Goal: Contribute content: Contribute content

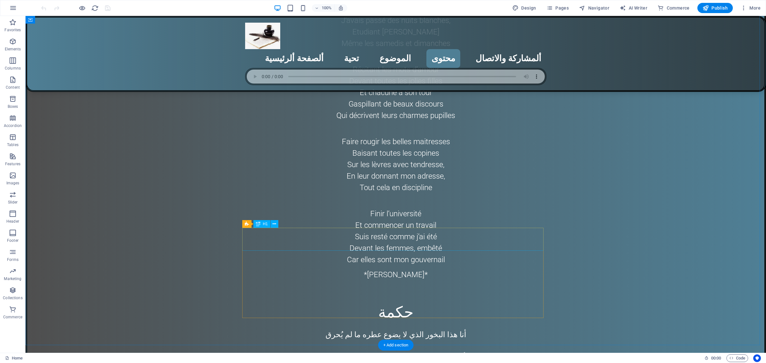
scroll to position [2593, 0]
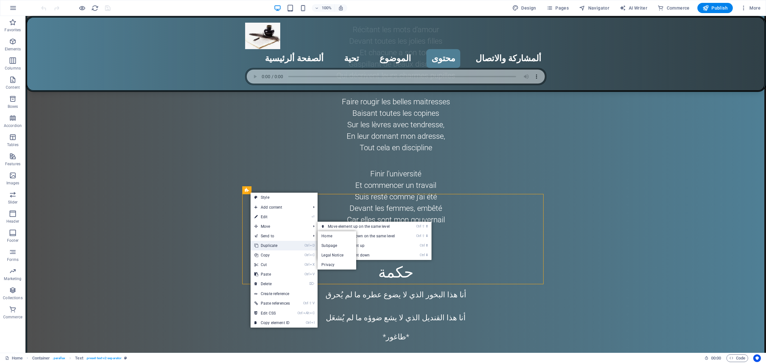
click at [276, 244] on link "Ctrl D Duplicate" at bounding box center [272, 246] width 43 height 10
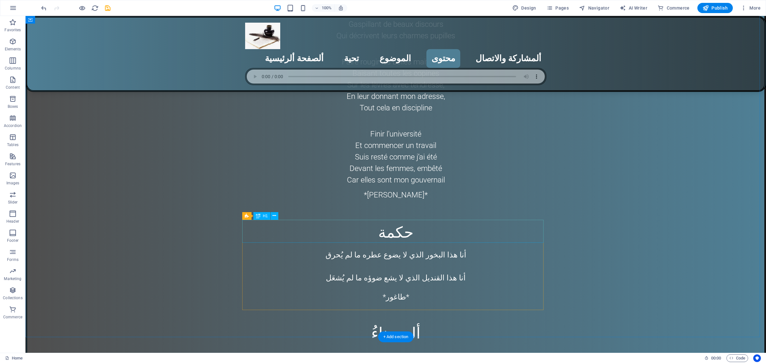
scroll to position [2713, 0]
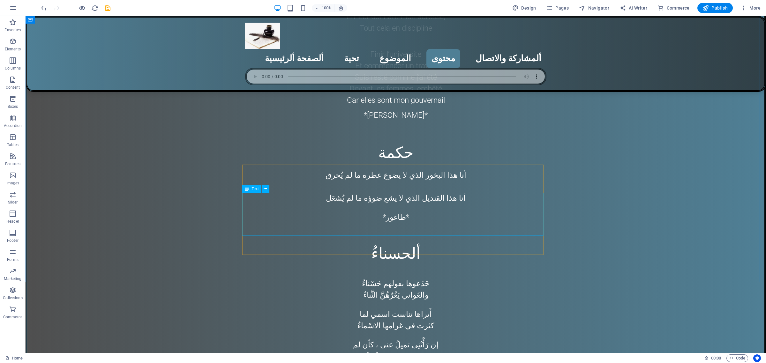
click at [253, 190] on span "Text" at bounding box center [255, 189] width 7 height 4
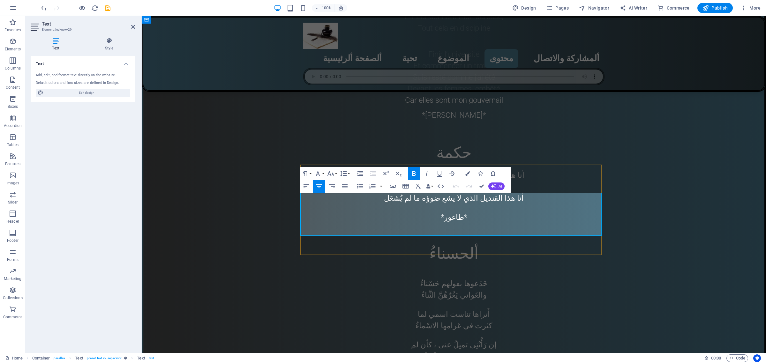
drag, startPoint x: 374, startPoint y: 227, endPoint x: 536, endPoint y: 203, distance: 164.2
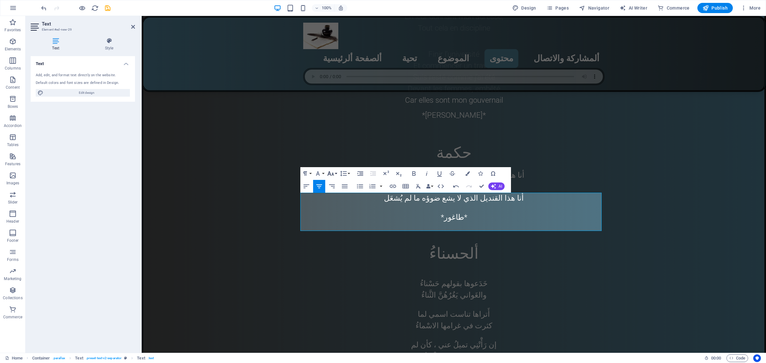
click at [336, 173] on button "Font Size" at bounding box center [332, 173] width 12 height 13
click at [335, 251] on link "24" at bounding box center [337, 253] width 23 height 10
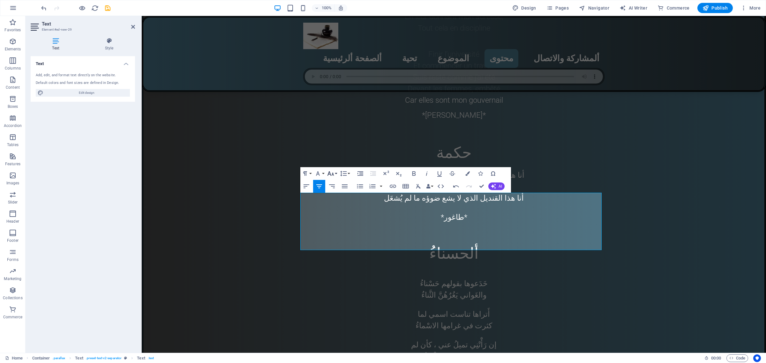
click at [336, 174] on button "Font Size" at bounding box center [332, 173] width 12 height 13
click at [337, 212] on link "30" at bounding box center [337, 212] width 23 height 10
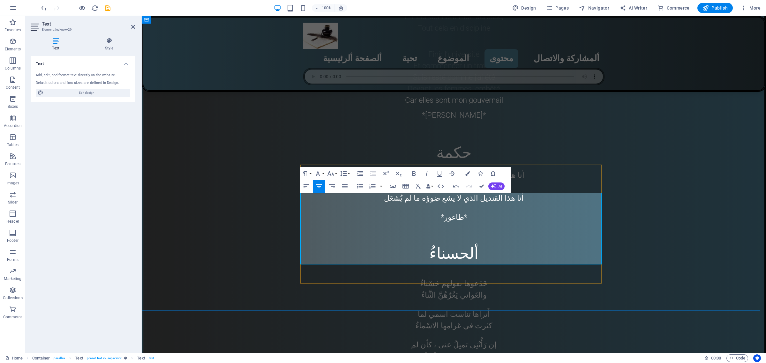
drag, startPoint x: 548, startPoint y: 209, endPoint x: 370, endPoint y: 255, distance: 184.0
click at [336, 173] on button "Font Size" at bounding box center [332, 173] width 12 height 13
click at [339, 222] on link "36" at bounding box center [337, 221] width 23 height 10
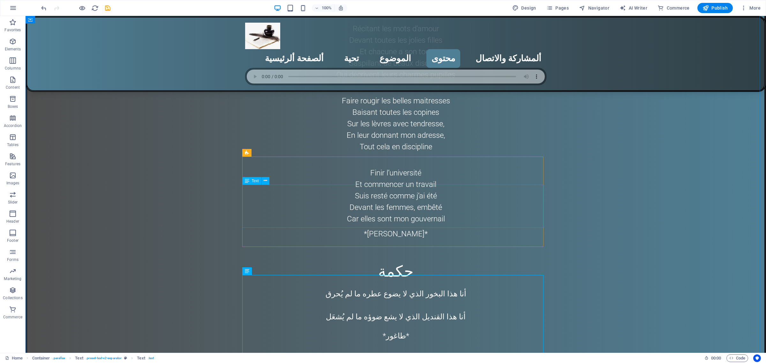
scroll to position [2593, 0]
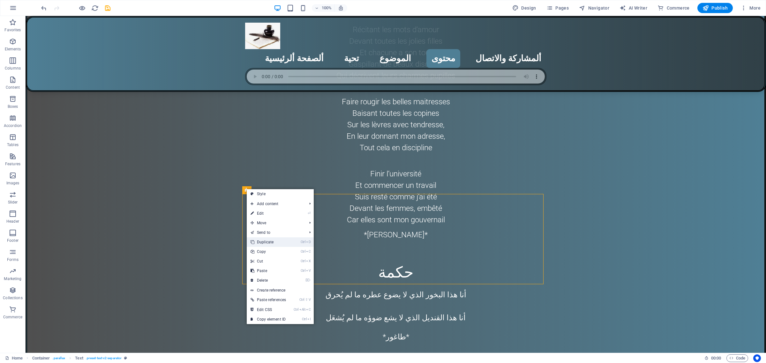
click at [270, 244] on link "Ctrl D Duplicate" at bounding box center [268, 242] width 43 height 10
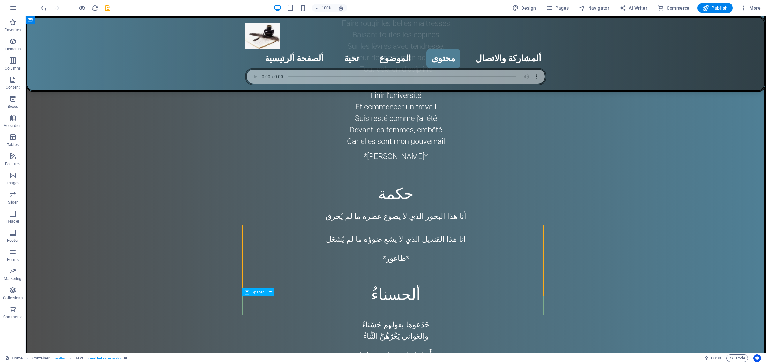
scroll to position [2673, 0]
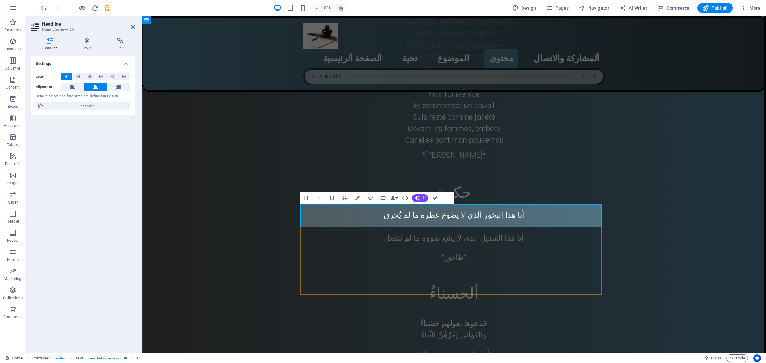
drag, startPoint x: 434, startPoint y: 219, endPoint x: 459, endPoint y: 219, distance: 24.6
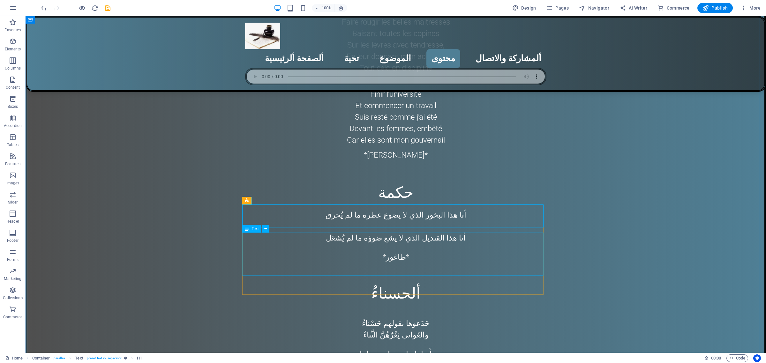
click at [255, 228] on span "Text" at bounding box center [255, 229] width 7 height 4
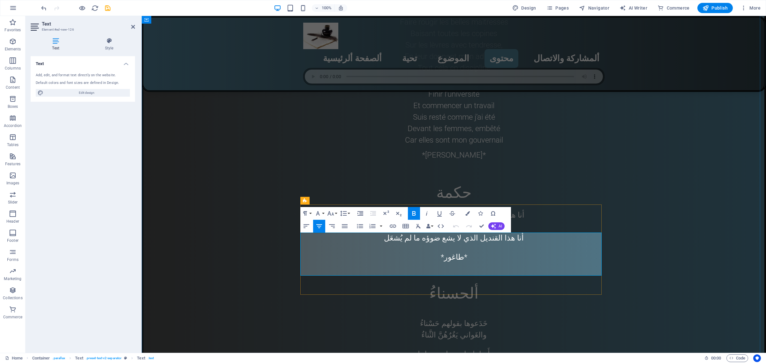
drag, startPoint x: 368, startPoint y: 267, endPoint x: 538, endPoint y: 241, distance: 171.8
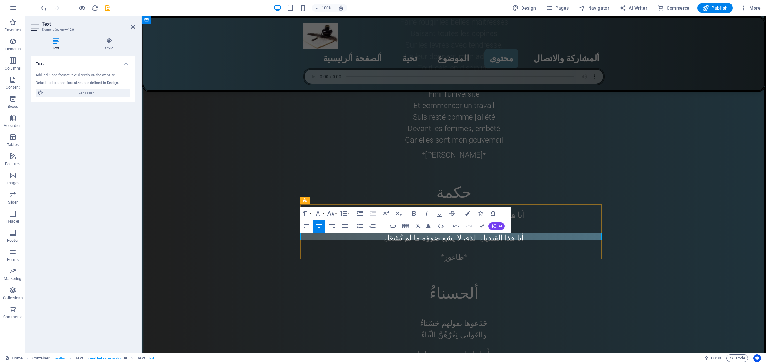
drag, startPoint x: 578, startPoint y: 238, endPoint x: 333, endPoint y: 236, distance: 245.8
click at [337, 213] on button "Font Size" at bounding box center [332, 213] width 12 height 13
click at [339, 300] on link "30" at bounding box center [337, 303] width 23 height 10
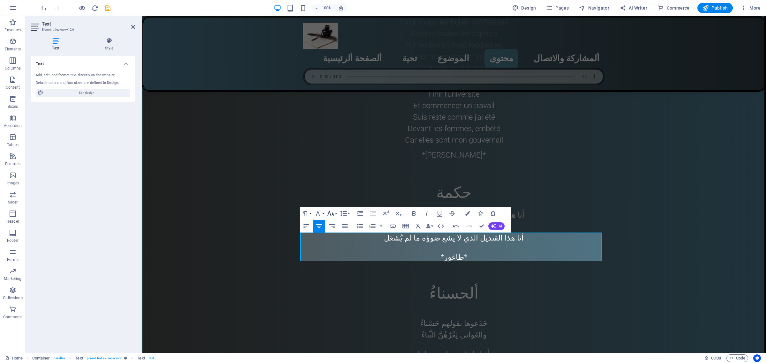
click at [336, 213] on button "Font Size" at bounding box center [332, 213] width 12 height 13
click at [335, 259] on link "36" at bounding box center [337, 261] width 23 height 10
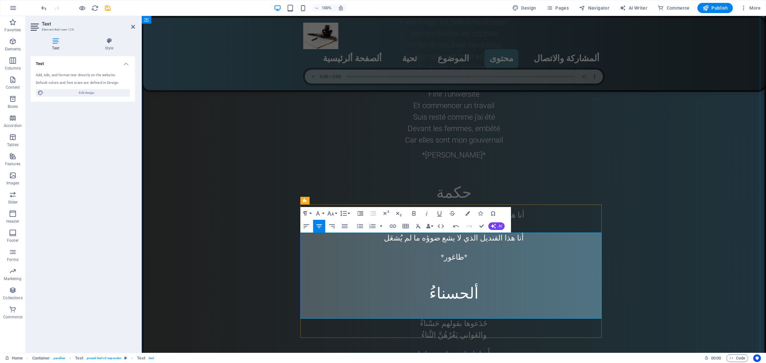
copy span "خدني معك ع بيت ضيعتنا"
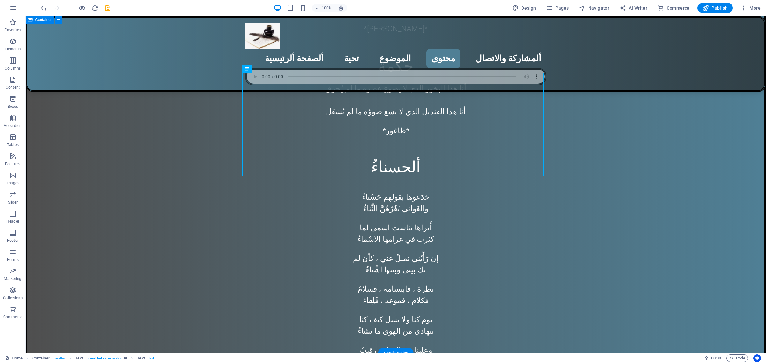
scroll to position [2793, 0]
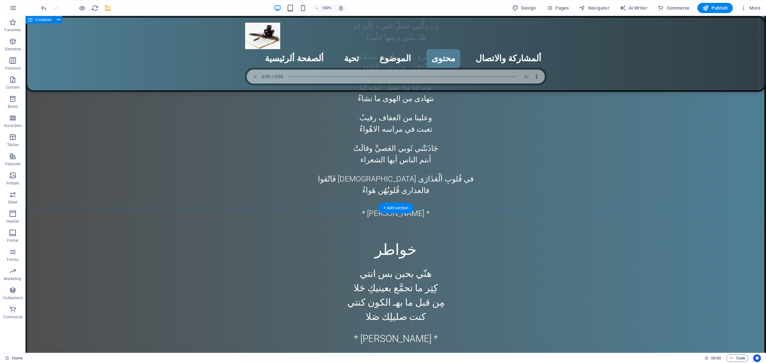
scroll to position [2912, 0]
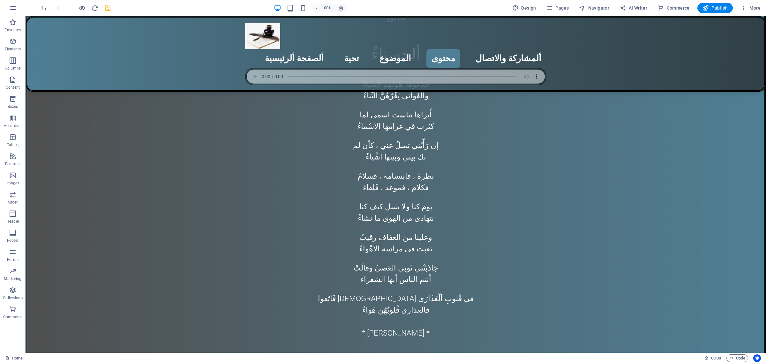
click at [106, 7] on icon "save" at bounding box center [107, 7] width 7 height 7
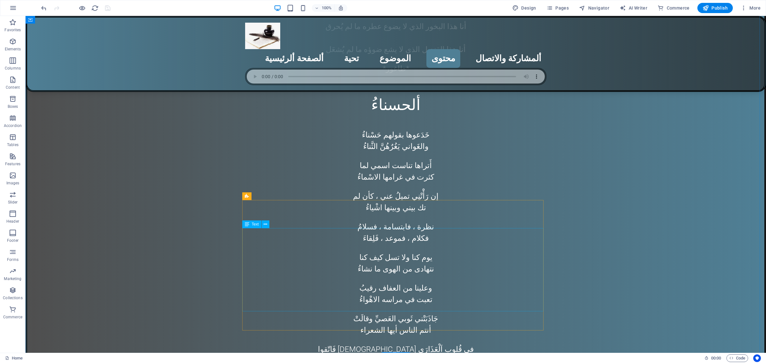
scroll to position [2873, 0]
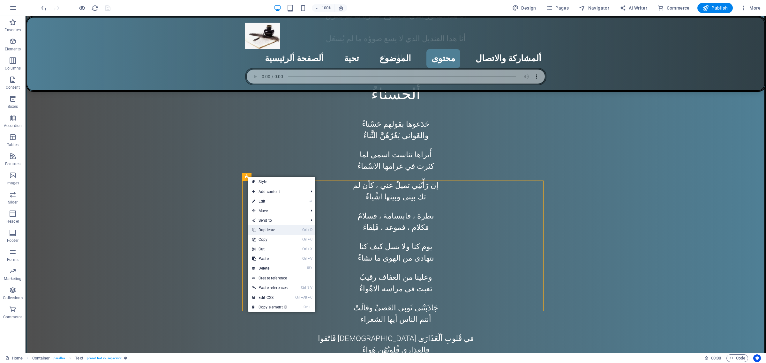
click at [268, 231] on link "Ctrl D Duplicate" at bounding box center [269, 230] width 43 height 10
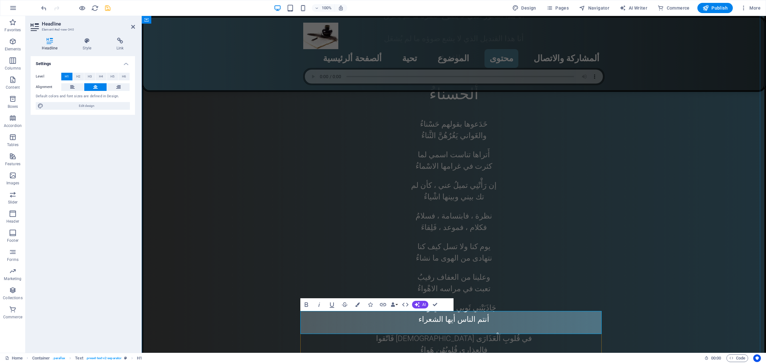
drag, startPoint x: 461, startPoint y: 326, endPoint x: 437, endPoint y: 323, distance: 23.4
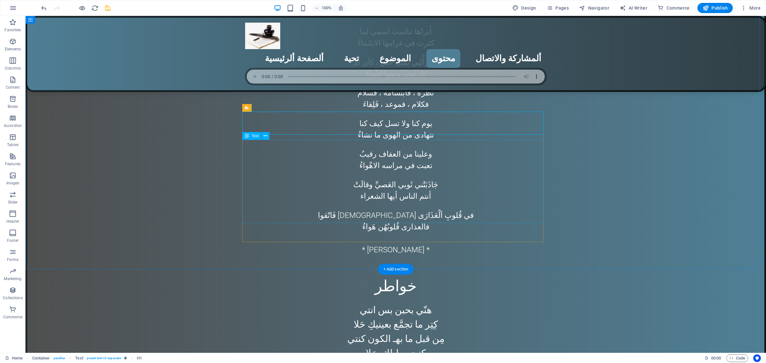
scroll to position [2992, 0]
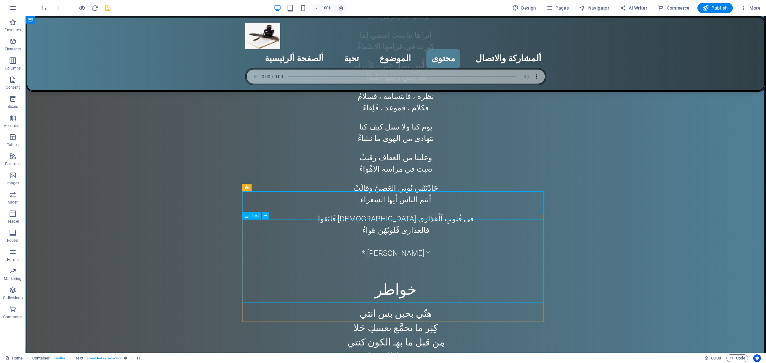
click at [251, 216] on div "Text" at bounding box center [251, 216] width 19 height 8
drag, startPoint x: 251, startPoint y: 216, endPoint x: 109, endPoint y: 201, distance: 142.5
click at [251, 216] on div "Text" at bounding box center [251, 216] width 19 height 8
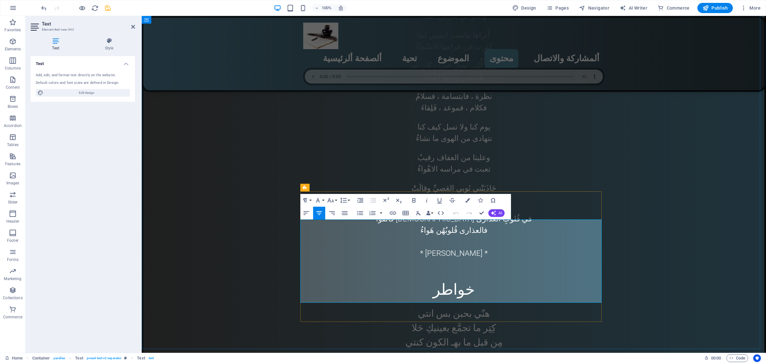
drag, startPoint x: 342, startPoint y: 260, endPoint x: 556, endPoint y: 240, distance: 215.8
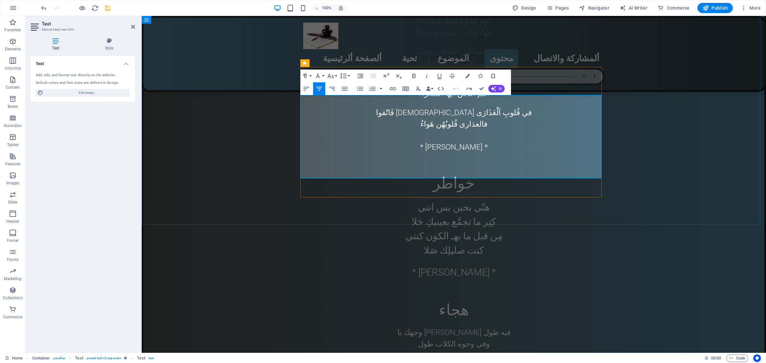
scroll to position [3072, 0]
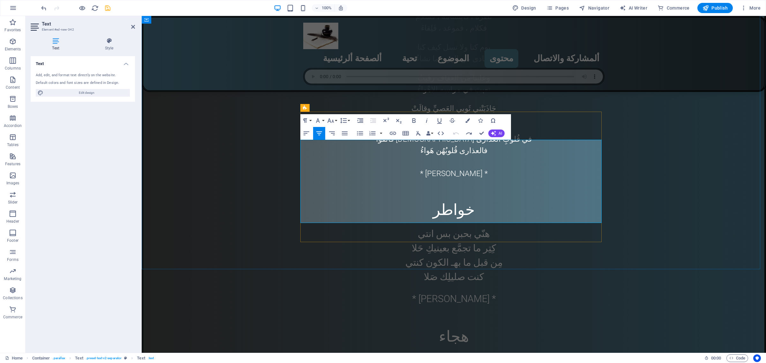
drag, startPoint x: 340, startPoint y: 158, endPoint x: 474, endPoint y: 177, distance: 135.3
drag, startPoint x: 381, startPoint y: 194, endPoint x: 567, endPoint y: 163, distance: 188.5
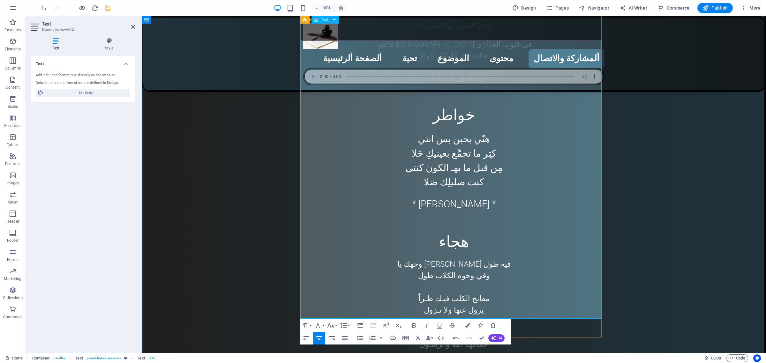
scroll to position [3152, 0]
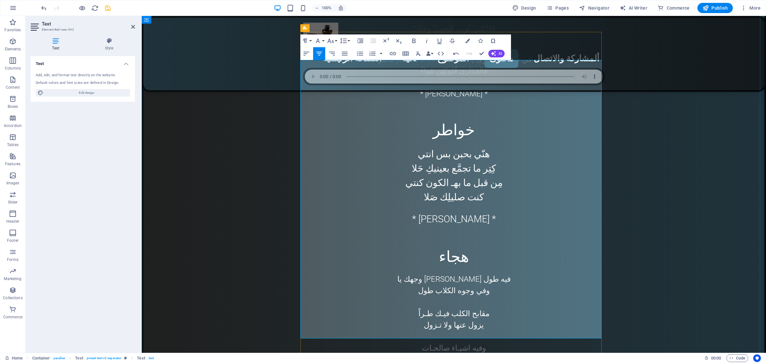
drag, startPoint x: 448, startPoint y: 231, endPoint x: 477, endPoint y: 80, distance: 153.9
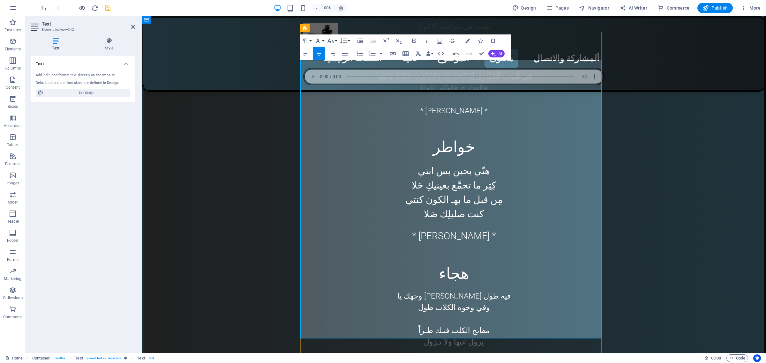
scroll to position [3112, 0]
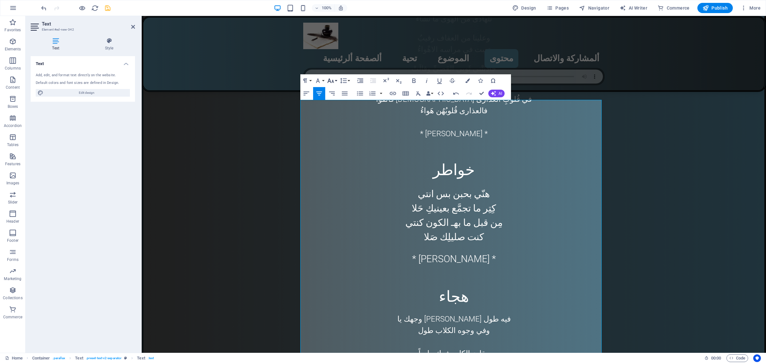
click at [336, 80] on button "Font Size" at bounding box center [332, 80] width 12 height 13
click at [334, 159] on link "24" at bounding box center [337, 160] width 23 height 10
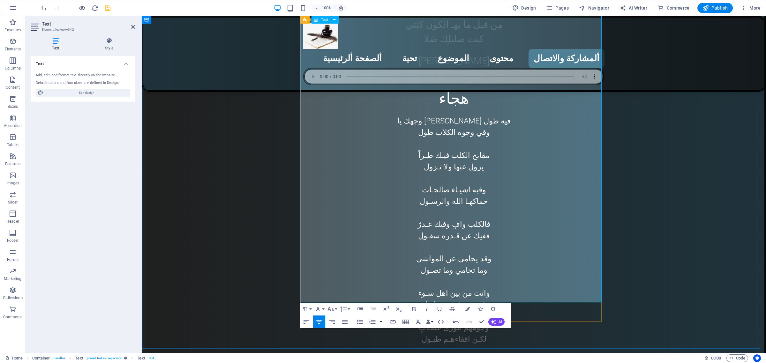
scroll to position [3311, 0]
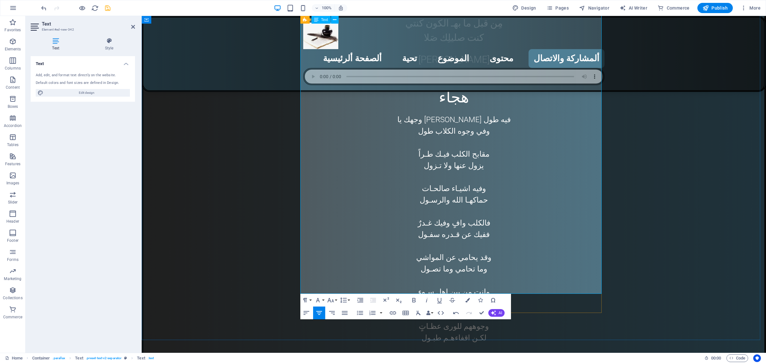
drag, startPoint x: 438, startPoint y: 284, endPoint x: 463, endPoint y: 284, distance: 25.9
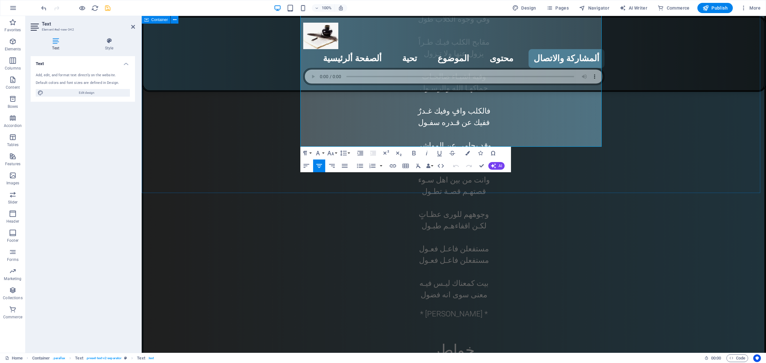
scroll to position [3386, 0]
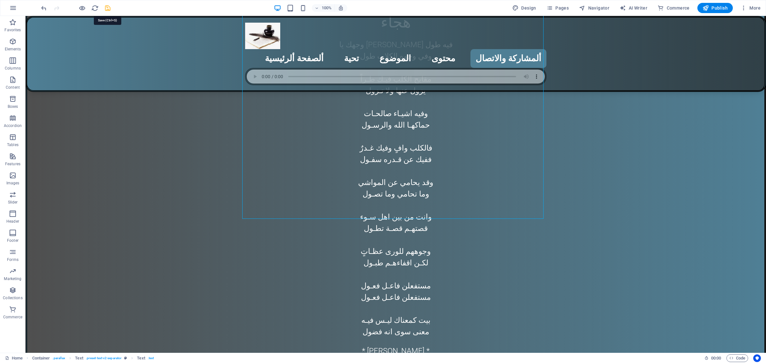
click at [108, 7] on icon "save" at bounding box center [107, 7] width 7 height 7
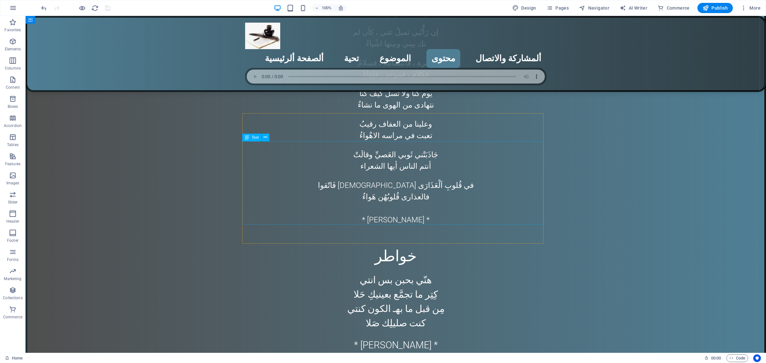
scroll to position [2903, 0]
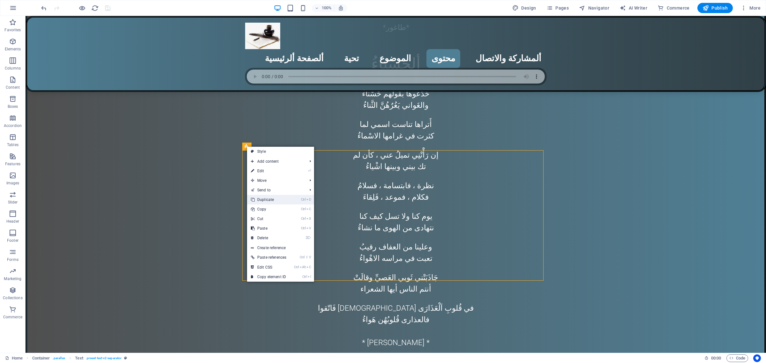
click at [267, 199] on link "Ctrl D Duplicate" at bounding box center [268, 200] width 43 height 10
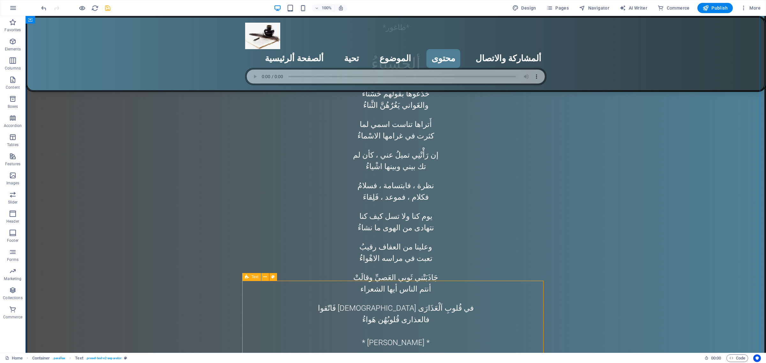
click at [246, 275] on icon at bounding box center [247, 277] width 4 height 8
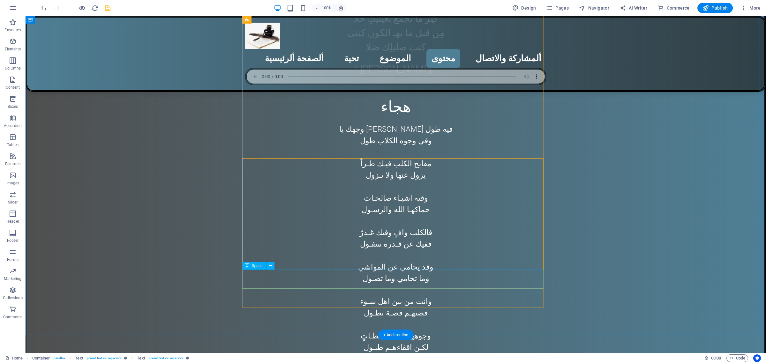
scroll to position [3486, 0]
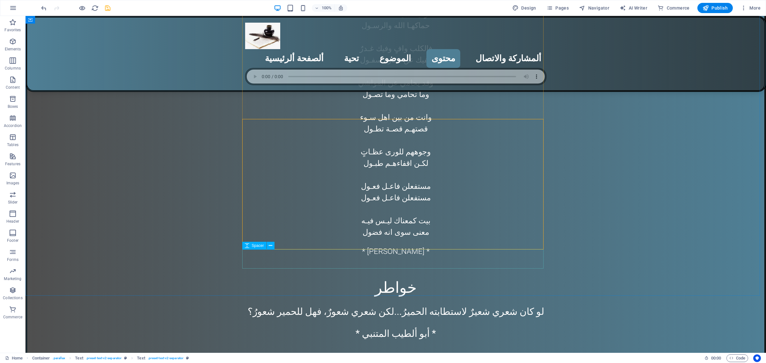
click at [257, 247] on span "Spacer" at bounding box center [258, 246] width 12 height 4
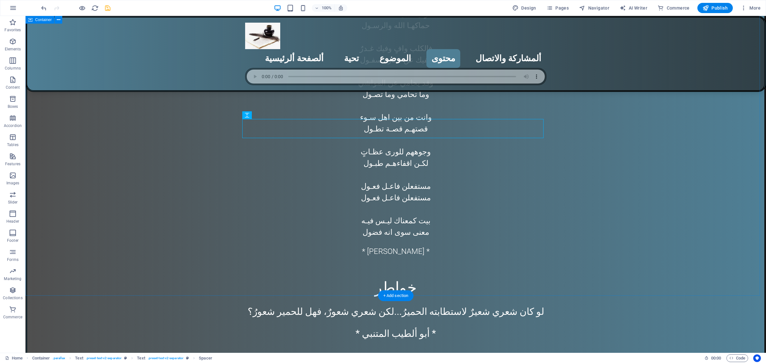
click at [106, 8] on icon "save" at bounding box center [107, 7] width 7 height 7
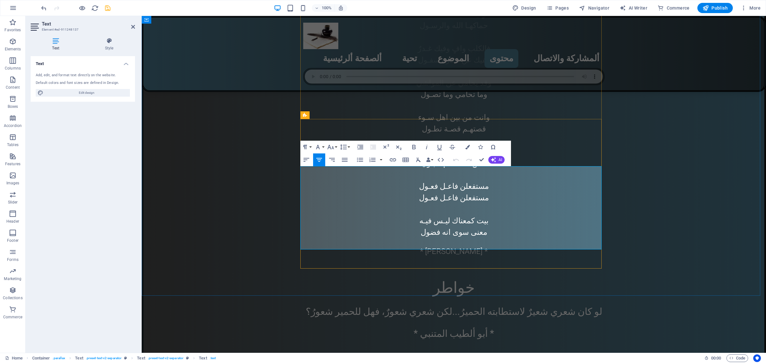
drag, startPoint x: 347, startPoint y: 212, endPoint x: 554, endPoint y: 194, distance: 207.9
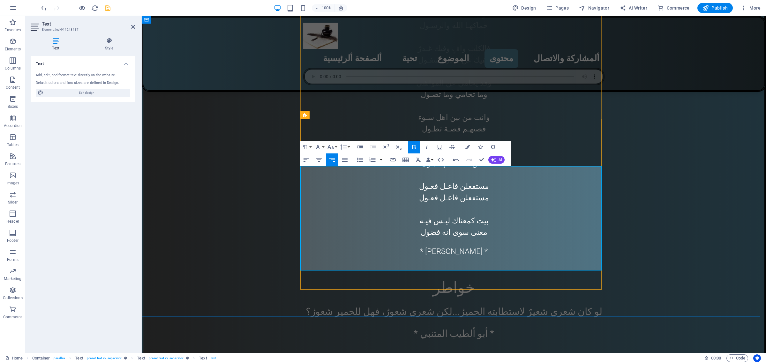
drag, startPoint x: 546, startPoint y: 219, endPoint x: 601, endPoint y: 181, distance: 66.9
click at [319, 162] on icon "button" at bounding box center [319, 160] width 8 height 8
click at [336, 147] on button "Font Size" at bounding box center [332, 147] width 12 height 13
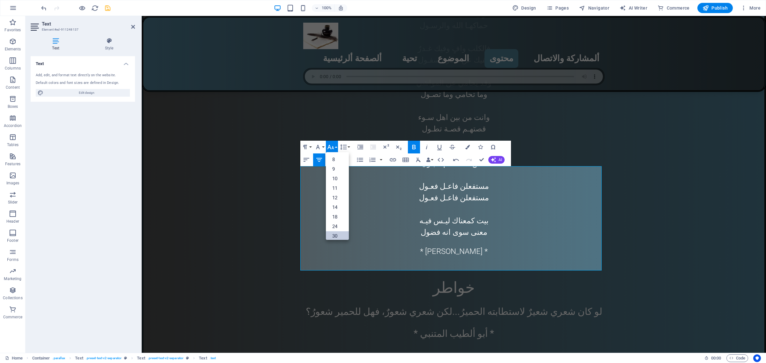
click at [334, 236] on link "30" at bounding box center [337, 236] width 23 height 10
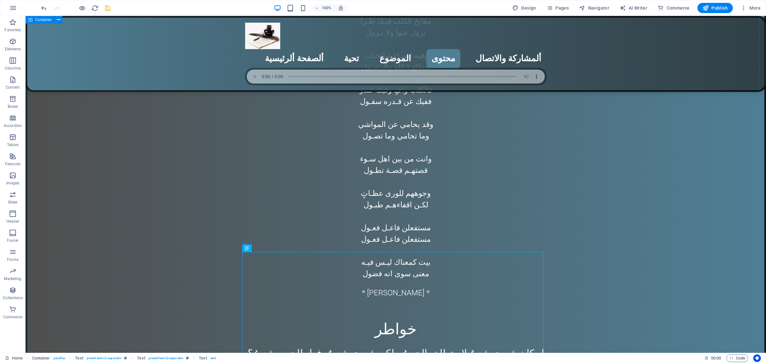
scroll to position [3446, 0]
click at [106, 9] on icon "save" at bounding box center [107, 7] width 7 height 7
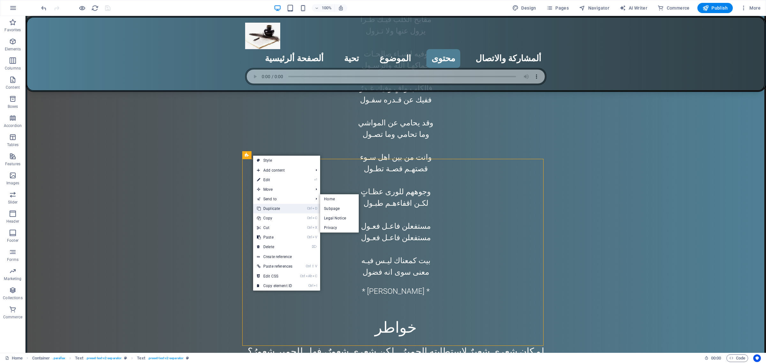
click at [277, 208] on link "Ctrl D Duplicate" at bounding box center [274, 209] width 43 height 10
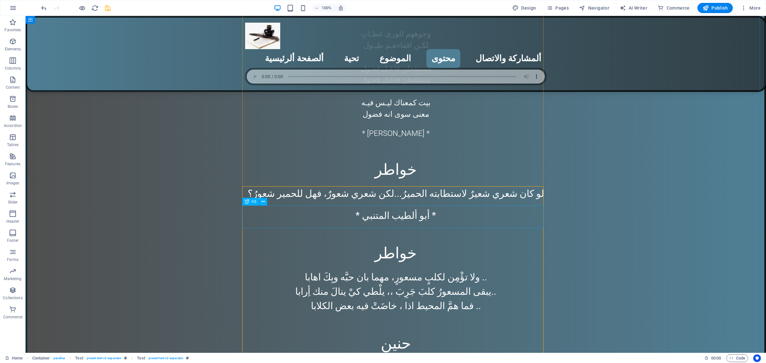
scroll to position [3606, 0]
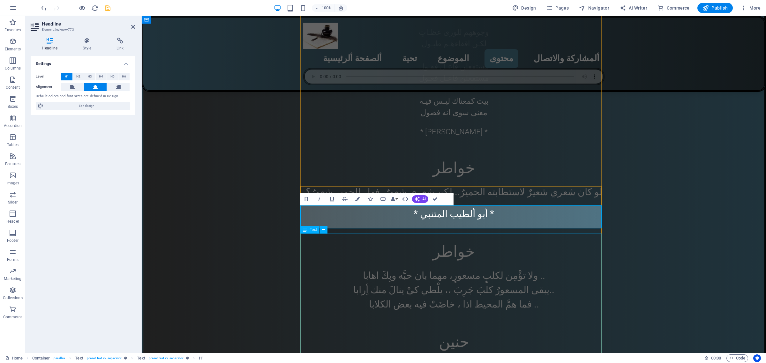
click at [314, 231] on span "Text" at bounding box center [313, 230] width 7 height 4
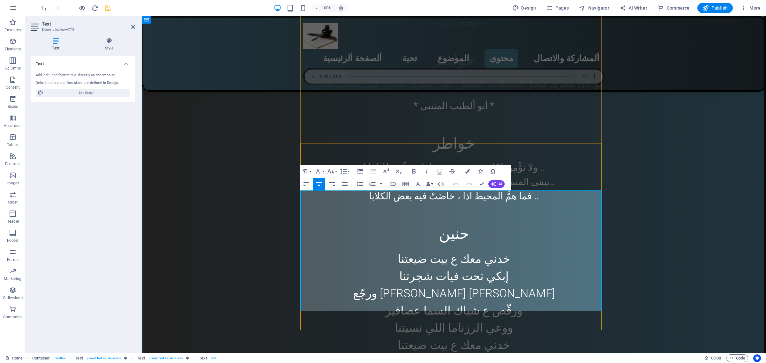
scroll to position [3725, 0]
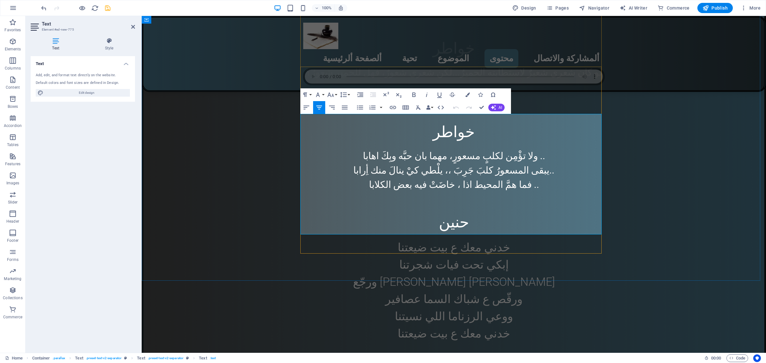
drag, startPoint x: 422, startPoint y: 195, endPoint x: 494, endPoint y: 139, distance: 91.0
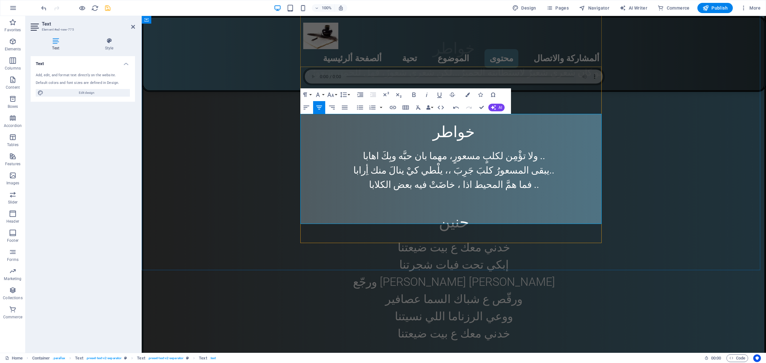
drag, startPoint x: 417, startPoint y: 188, endPoint x: 471, endPoint y: 132, distance: 77.6
click at [336, 96] on button "Font Size" at bounding box center [332, 94] width 12 height 13
click at [333, 182] on link "30" at bounding box center [337, 184] width 23 height 10
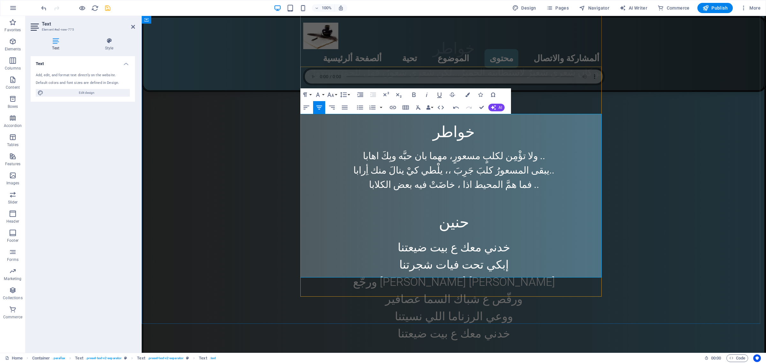
drag, startPoint x: 433, startPoint y: 269, endPoint x: 469, endPoint y: 266, distance: 36.5
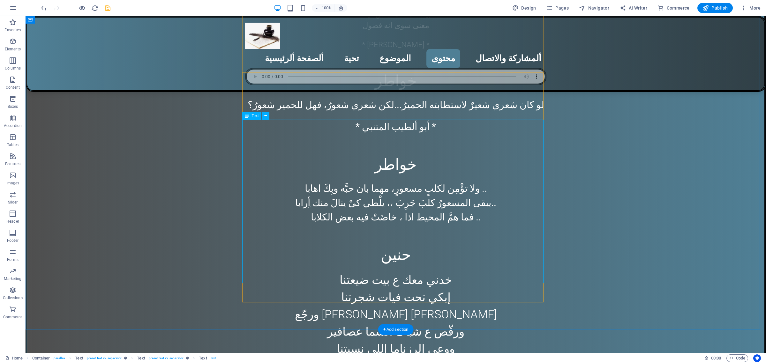
scroll to position [3606, 0]
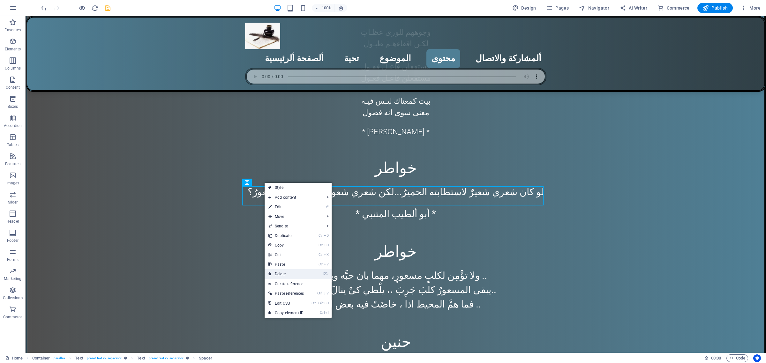
click at [283, 272] on link "⌦ Delete" at bounding box center [286, 274] width 43 height 10
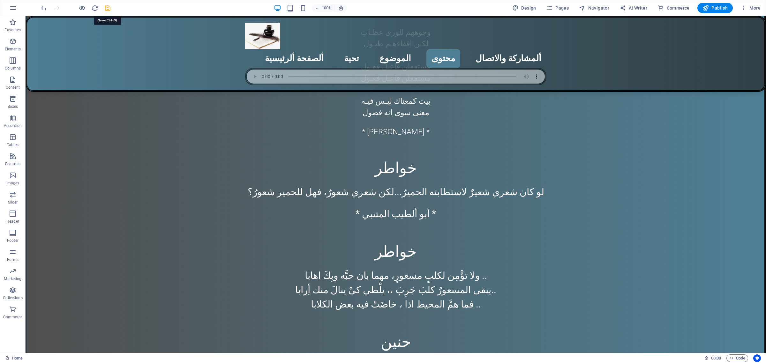
click at [107, 8] on icon "save" at bounding box center [107, 7] width 7 height 7
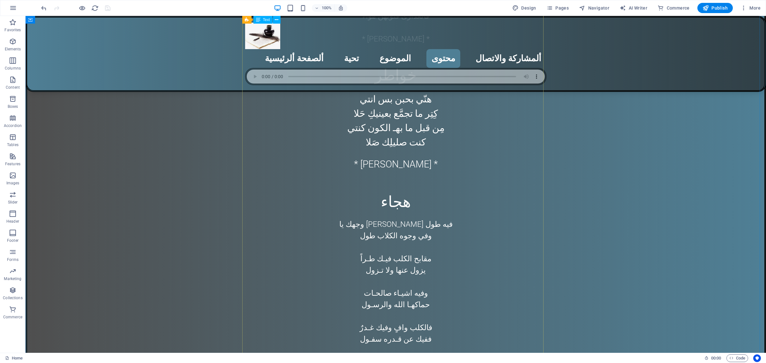
scroll to position [3247, 0]
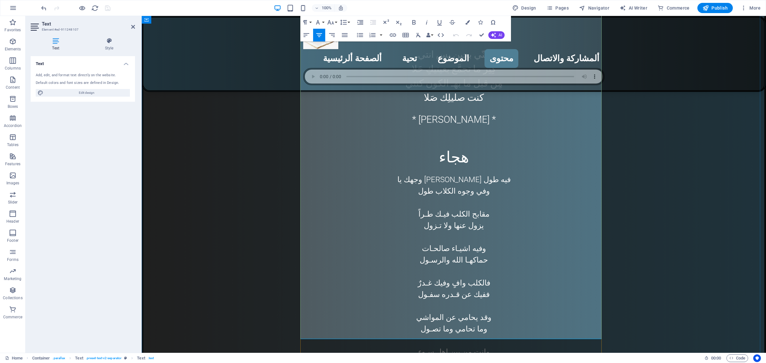
scroll to position [3267, 0]
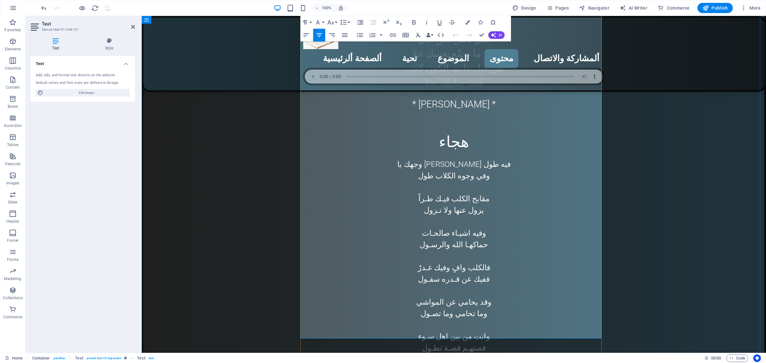
drag, startPoint x: 482, startPoint y: 195, endPoint x: 410, endPoint y: 295, distance: 122.5
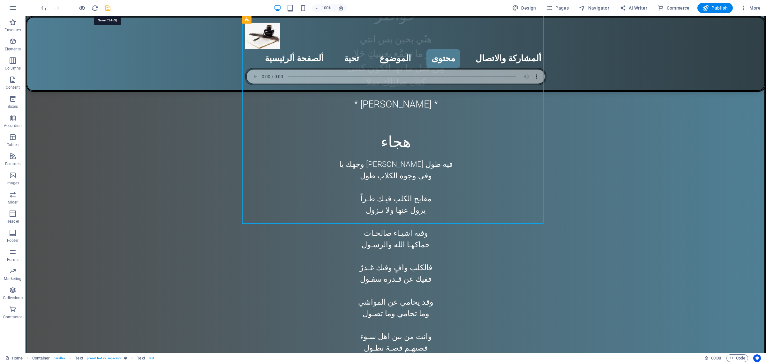
click at [108, 9] on icon "save" at bounding box center [107, 7] width 7 height 7
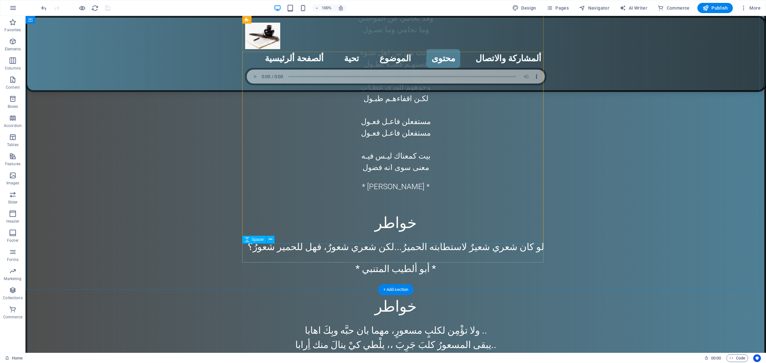
scroll to position [3546, 0]
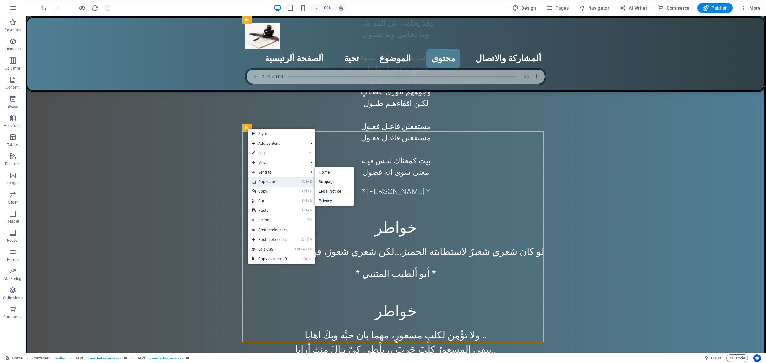
click at [275, 183] on link "Ctrl D Duplicate" at bounding box center [269, 182] width 43 height 10
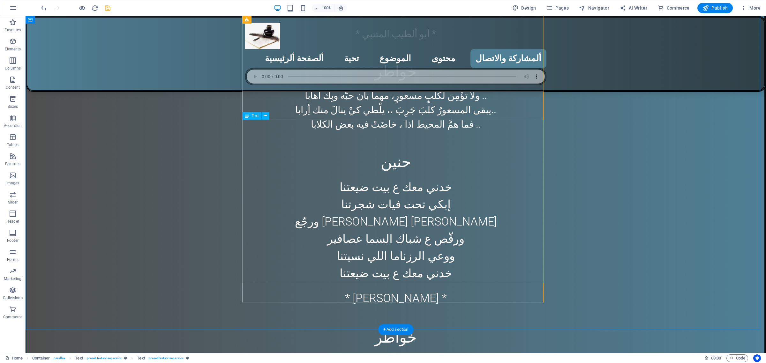
scroll to position [3785, 0]
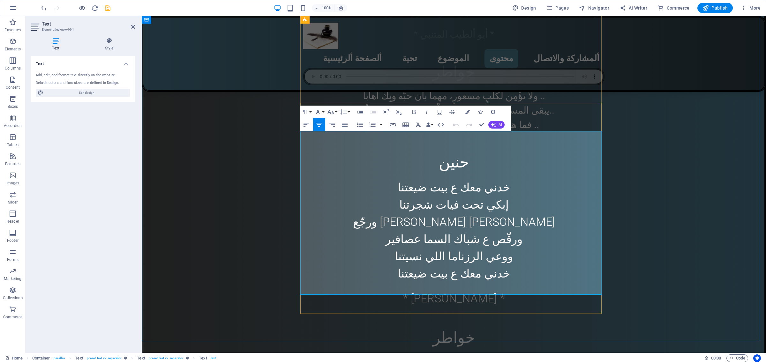
drag, startPoint x: 407, startPoint y: 254, endPoint x: 487, endPoint y: 157, distance: 125.8
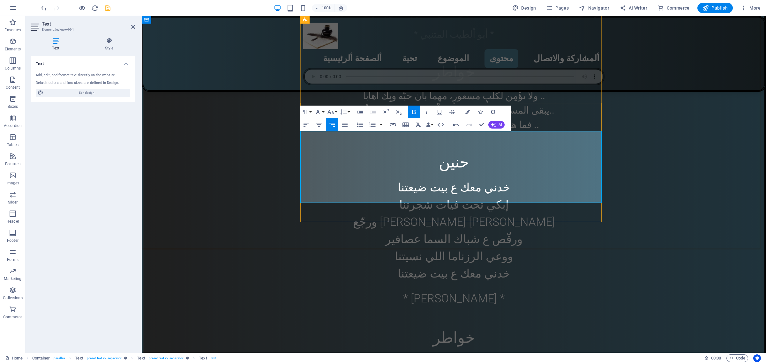
drag, startPoint x: 492, startPoint y: 170, endPoint x: 594, endPoint y: 145, distance: 105.8
click at [320, 125] on icon "button" at bounding box center [319, 125] width 8 height 8
click at [335, 111] on button "Font Size" at bounding box center [332, 112] width 12 height 13
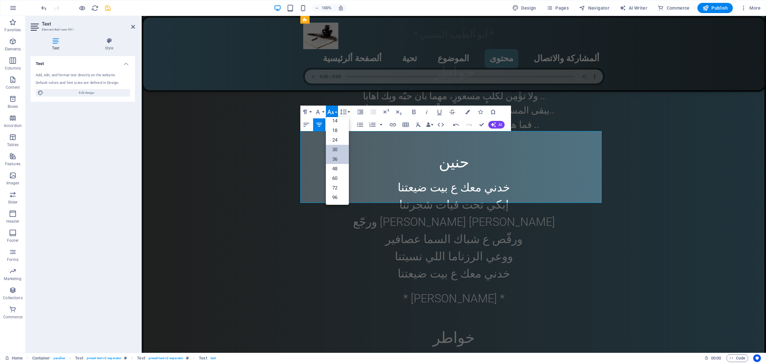
scroll to position [51, 0]
click at [338, 148] on link "30" at bounding box center [337, 150] width 23 height 10
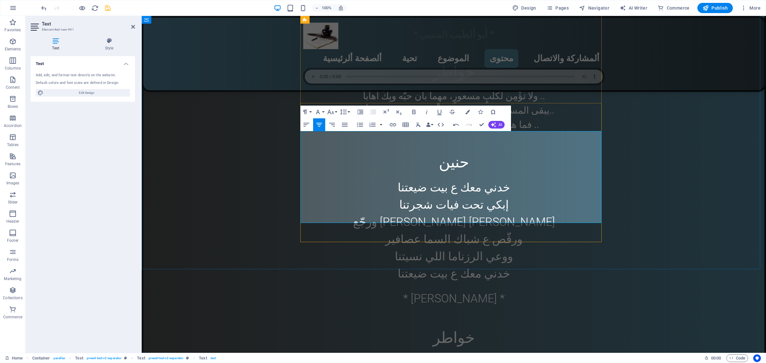
drag, startPoint x: 433, startPoint y: 215, endPoint x: 468, endPoint y: 215, distance: 35.1
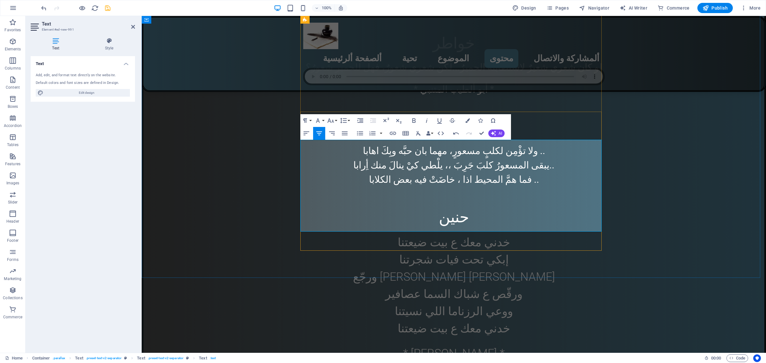
scroll to position [3666, 0]
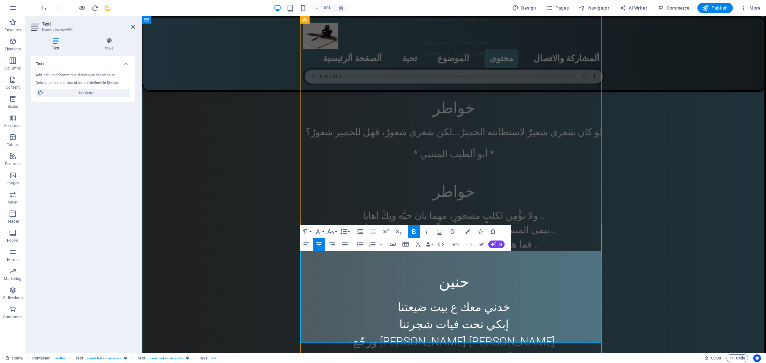
drag, startPoint x: 368, startPoint y: 305, endPoint x: 536, endPoint y: 275, distance: 171.2
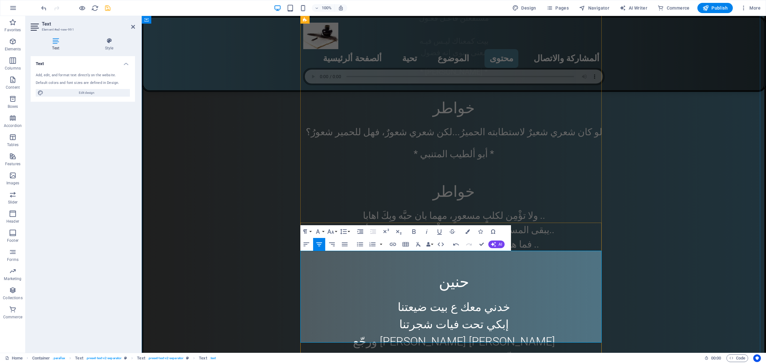
click at [336, 233] on button "Font Size" at bounding box center [332, 231] width 12 height 13
click at [337, 279] on link "36" at bounding box center [337, 279] width 23 height 10
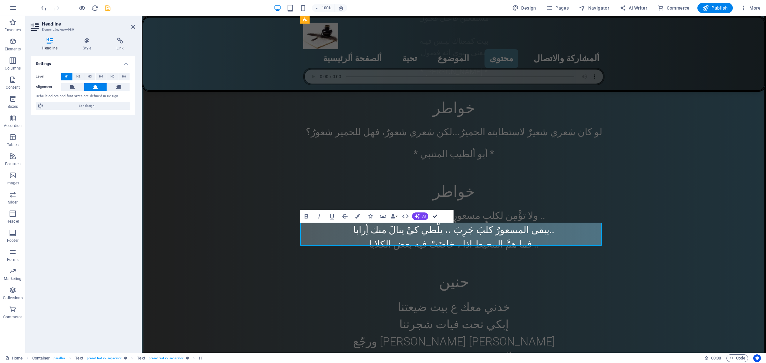
drag, startPoint x: 409, startPoint y: 198, endPoint x: 434, endPoint y: 214, distance: 30.1
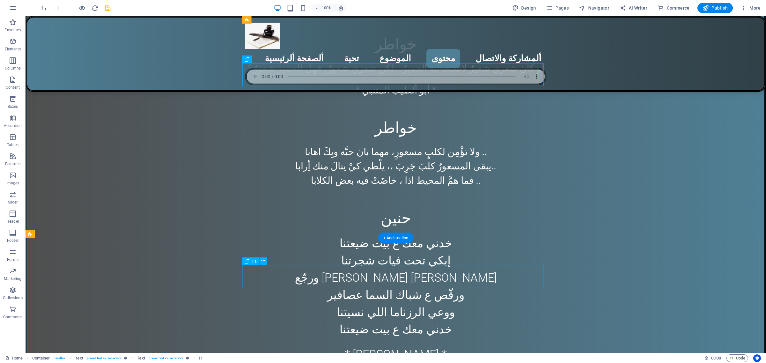
scroll to position [3626, 0]
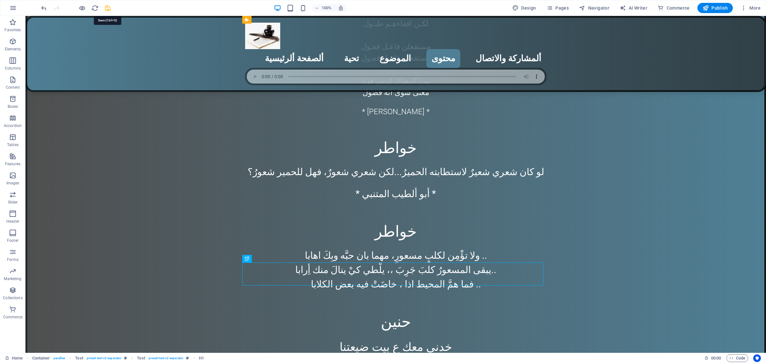
click at [107, 11] on icon "save" at bounding box center [107, 7] width 7 height 7
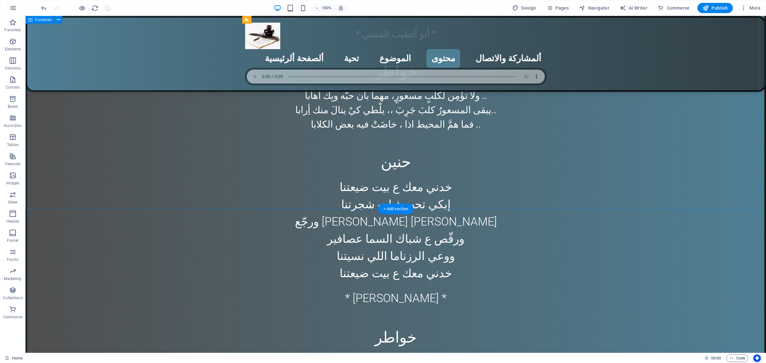
scroll to position [3785, 0]
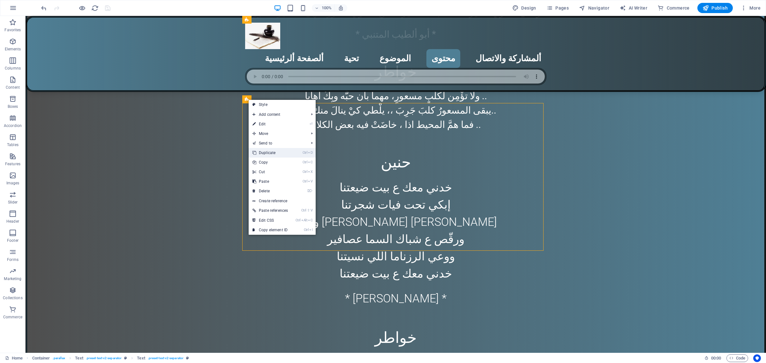
click at [275, 152] on link "Ctrl D Duplicate" at bounding box center [270, 153] width 43 height 10
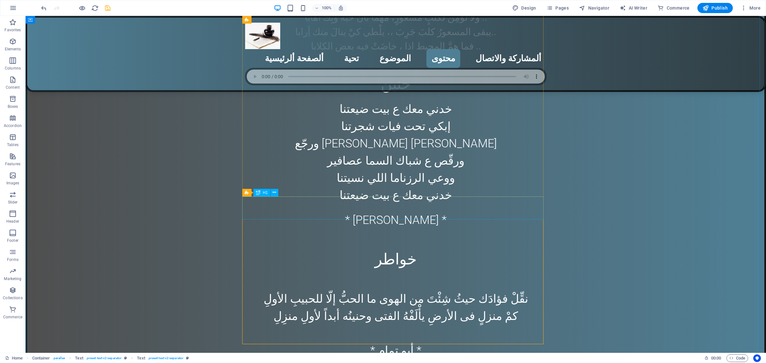
scroll to position [3865, 0]
click at [252, 196] on span "Text" at bounding box center [255, 195] width 7 height 4
drag, startPoint x: 251, startPoint y: 196, endPoint x: 117, endPoint y: 189, distance: 134.5
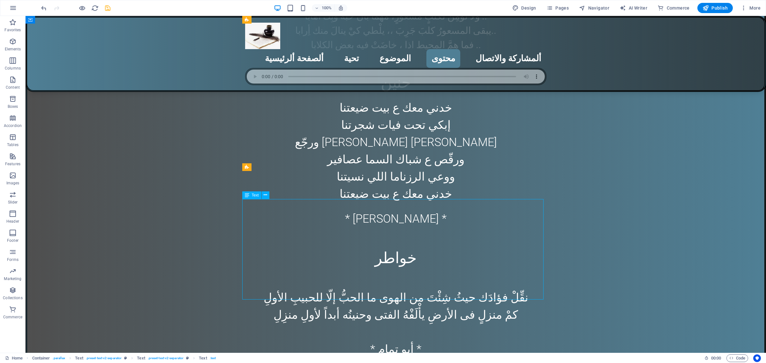
click at [252, 196] on span "Text" at bounding box center [255, 195] width 7 height 4
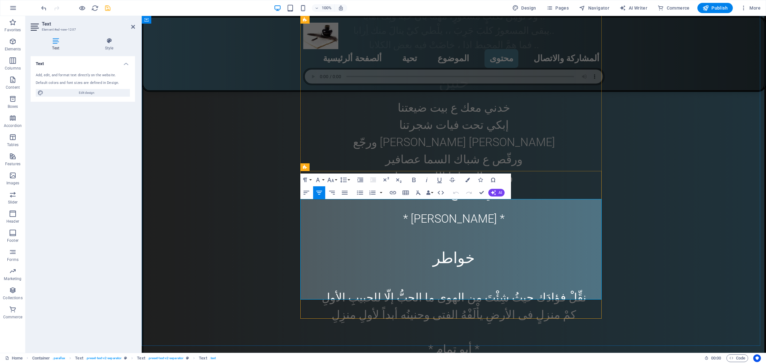
drag, startPoint x: 349, startPoint y: 262, endPoint x: 554, endPoint y: 226, distance: 207.5
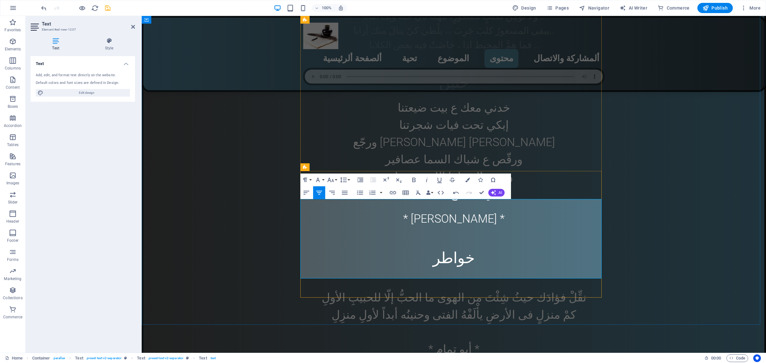
drag, startPoint x: 441, startPoint y: 246, endPoint x: 476, endPoint y: 213, distance: 48.1
click at [334, 179] on button "Font Size" at bounding box center [332, 180] width 12 height 13
click at [335, 227] on link "36" at bounding box center [337, 227] width 23 height 10
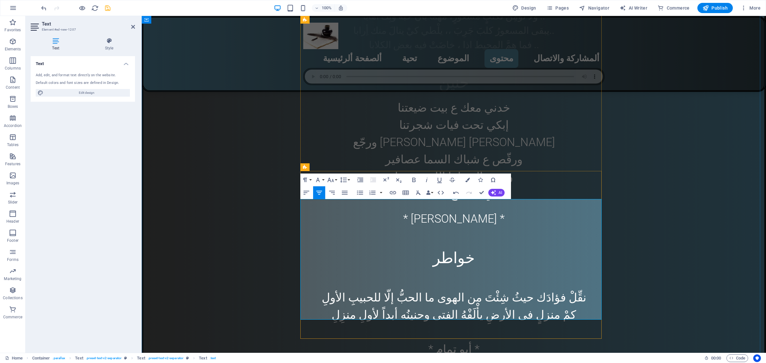
drag, startPoint x: 420, startPoint y: 308, endPoint x: 481, endPoint y: 309, distance: 61.3
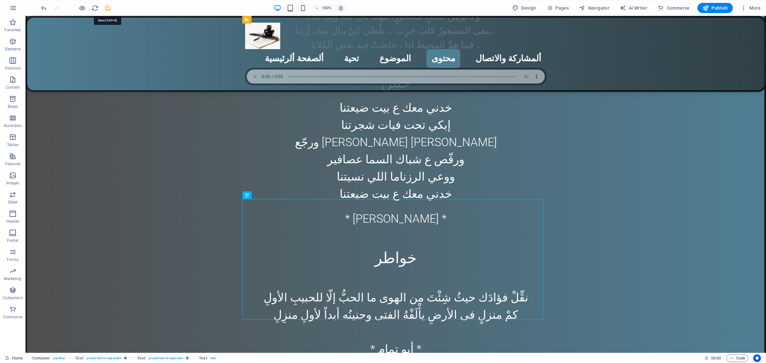
drag, startPoint x: 106, startPoint y: 10, endPoint x: 82, endPoint y: 4, distance: 25.0
click at [106, 10] on icon "save" at bounding box center [107, 7] width 7 height 7
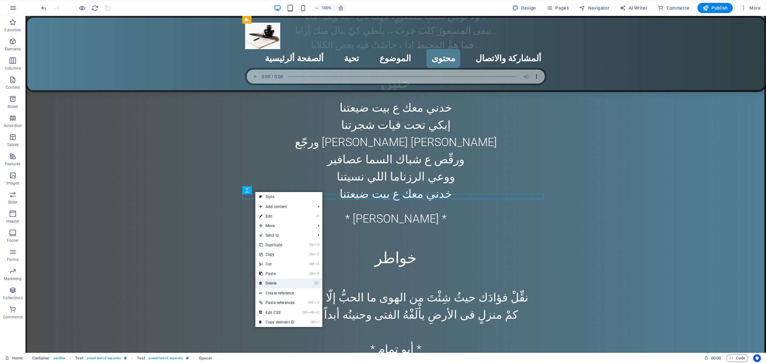
click at [276, 282] on link "⌦ Delete" at bounding box center [276, 284] width 43 height 10
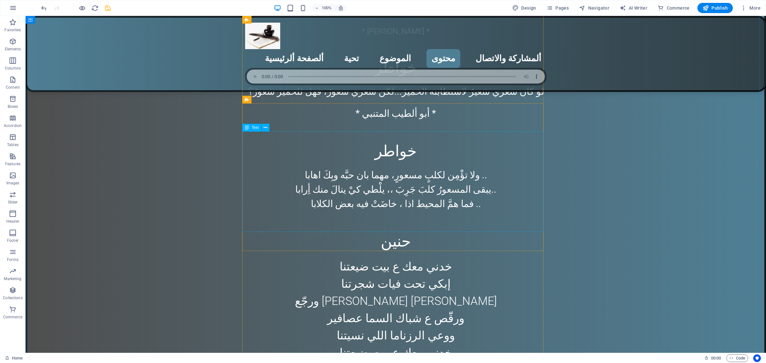
scroll to position [3666, 0]
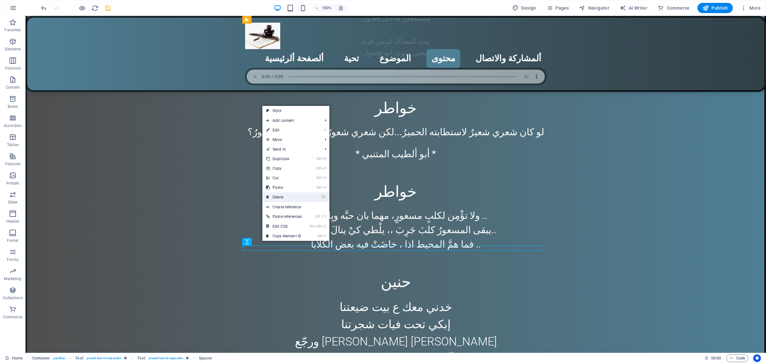
click at [284, 199] on link "⌦ Delete" at bounding box center [283, 197] width 43 height 10
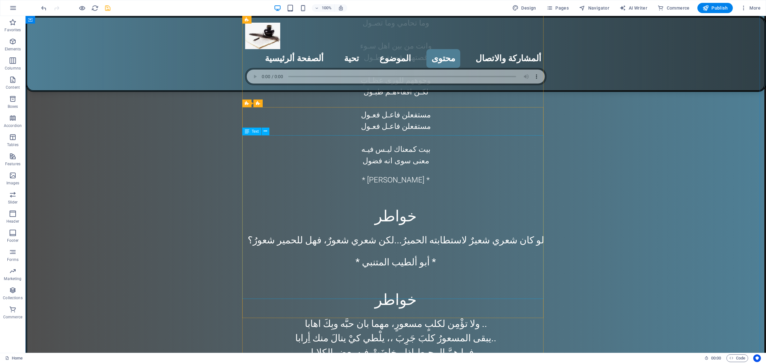
scroll to position [3546, 0]
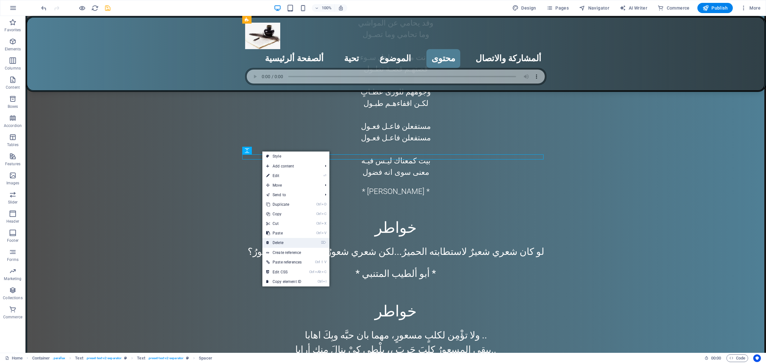
click at [288, 240] on link "⌦ Delete" at bounding box center [283, 243] width 43 height 10
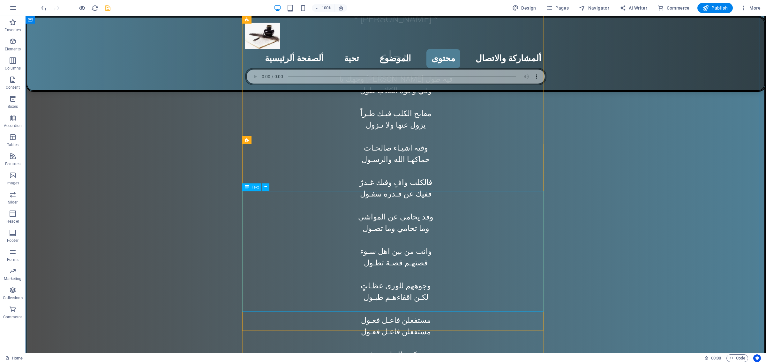
scroll to position [3347, 0]
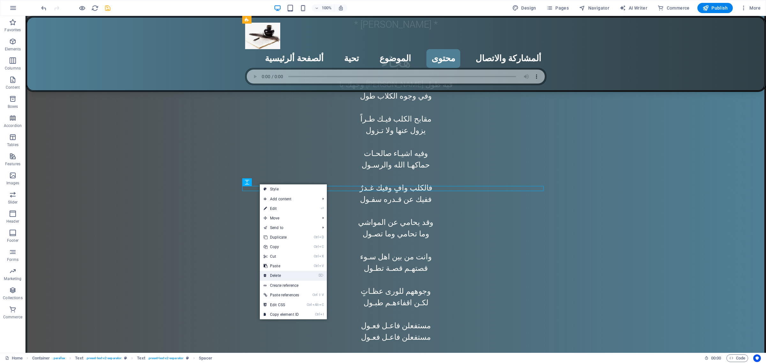
click at [281, 273] on link "⌦ Delete" at bounding box center [281, 276] width 43 height 10
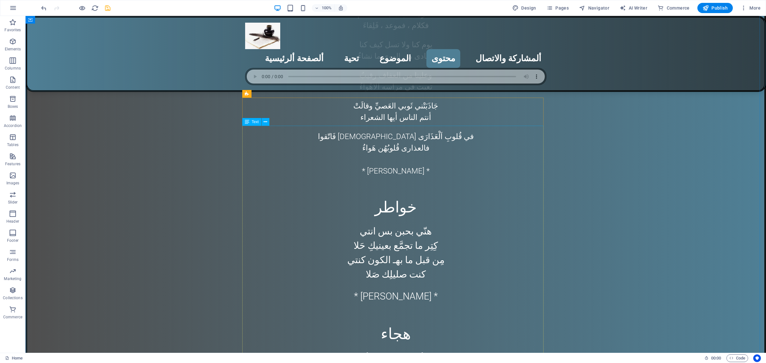
scroll to position [3067, 0]
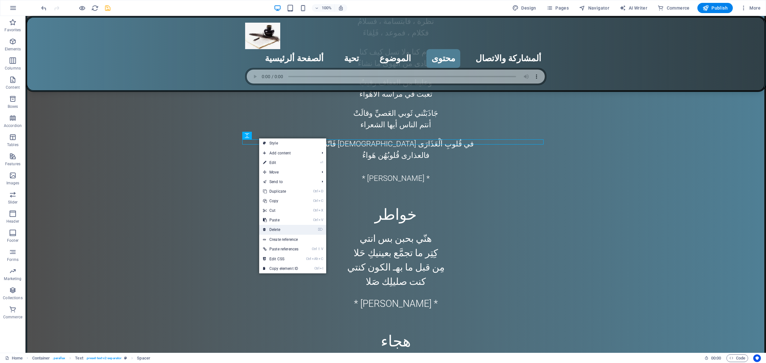
click at [282, 229] on link "⌦ Delete" at bounding box center [280, 230] width 43 height 10
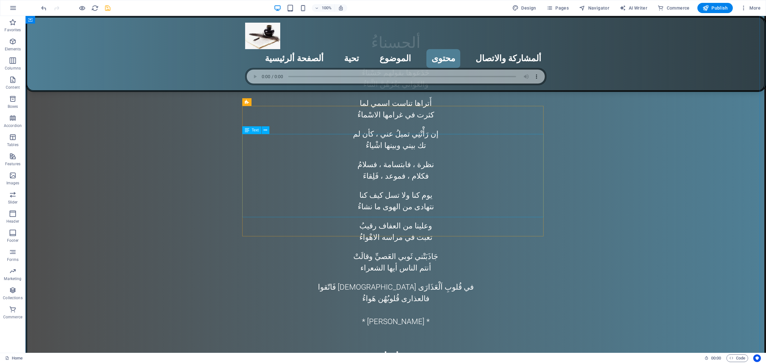
scroll to position [2868, 0]
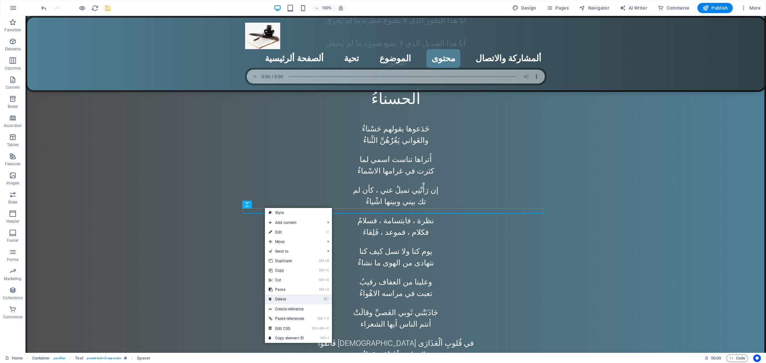
click at [282, 298] on link "⌦ Delete" at bounding box center [286, 300] width 43 height 10
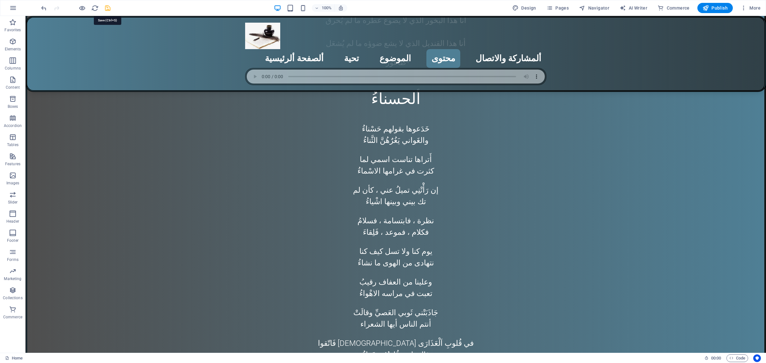
click at [105, 11] on icon "save" at bounding box center [107, 7] width 7 height 7
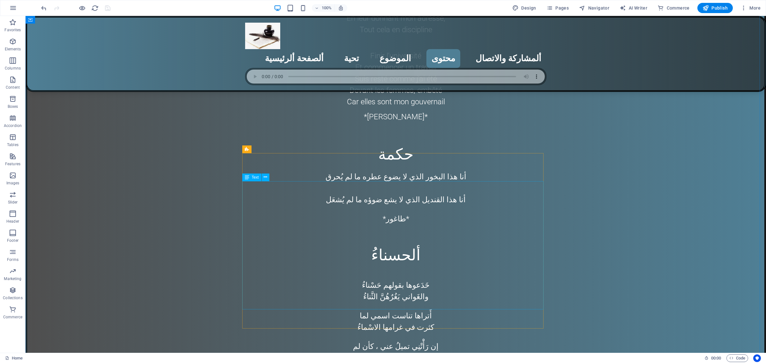
scroll to position [2708, 0]
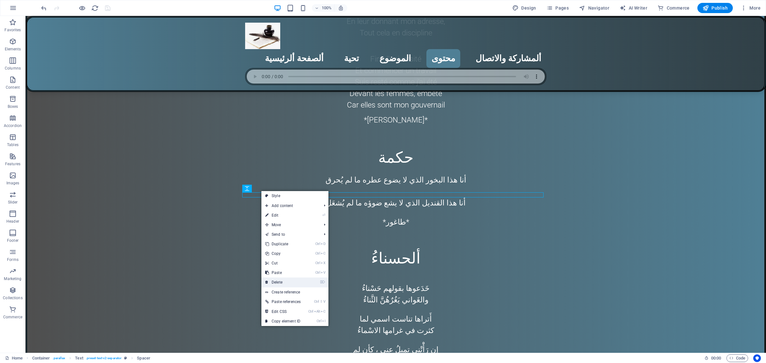
click at [286, 284] on link "⌦ Delete" at bounding box center [282, 283] width 43 height 10
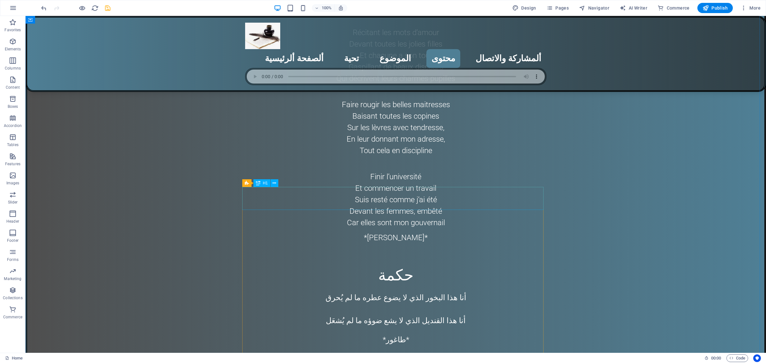
scroll to position [2589, 0]
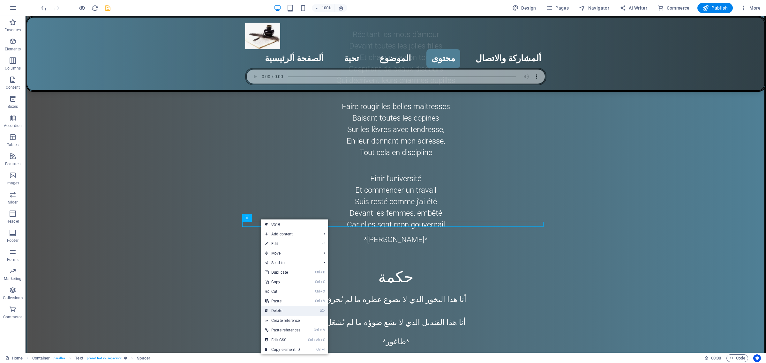
click at [285, 309] on link "⌦ Delete" at bounding box center [282, 311] width 43 height 10
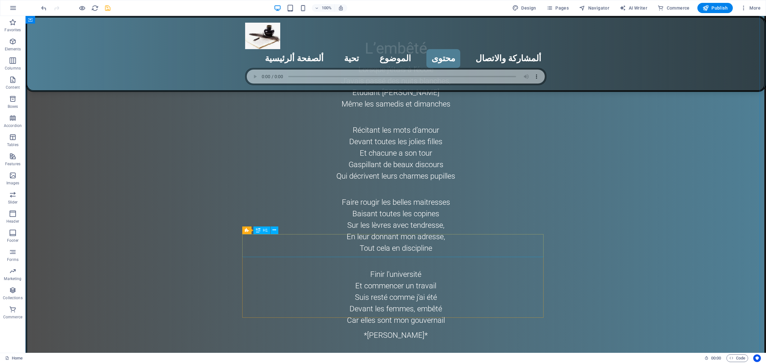
scroll to position [2469, 0]
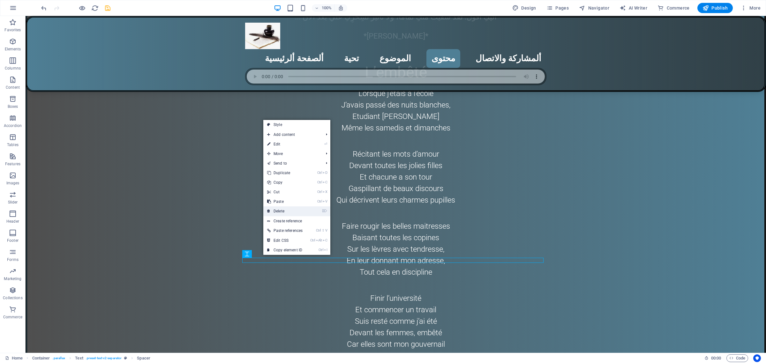
click at [285, 211] on link "⌦ Delete" at bounding box center [284, 212] width 43 height 10
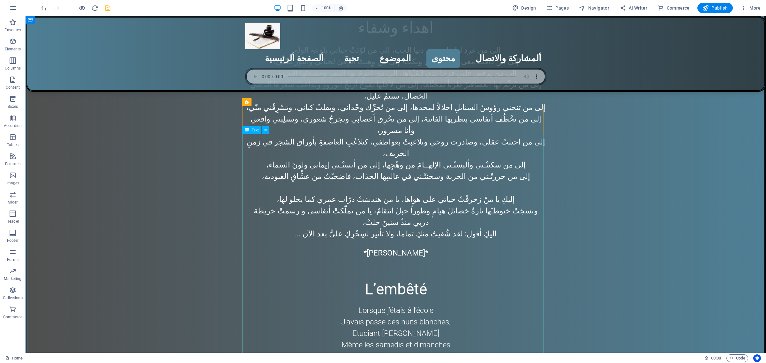
scroll to position [2229, 0]
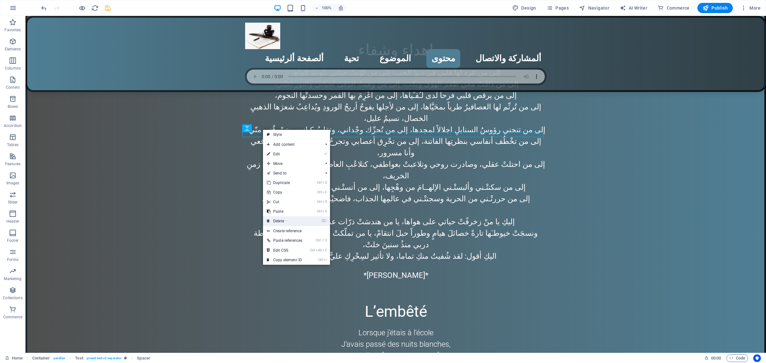
click at [282, 221] on link "⌦ Delete" at bounding box center [284, 221] width 43 height 10
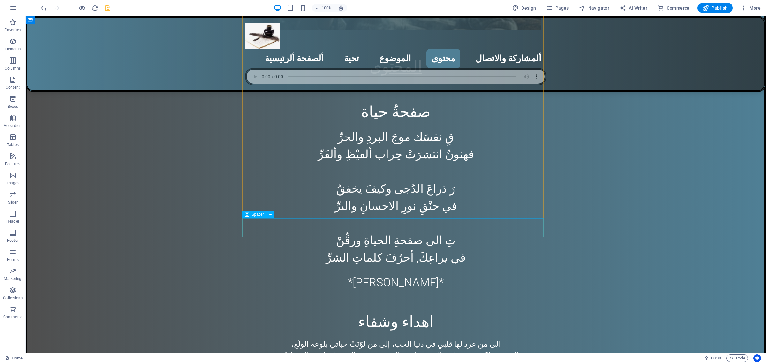
scroll to position [1950, 0]
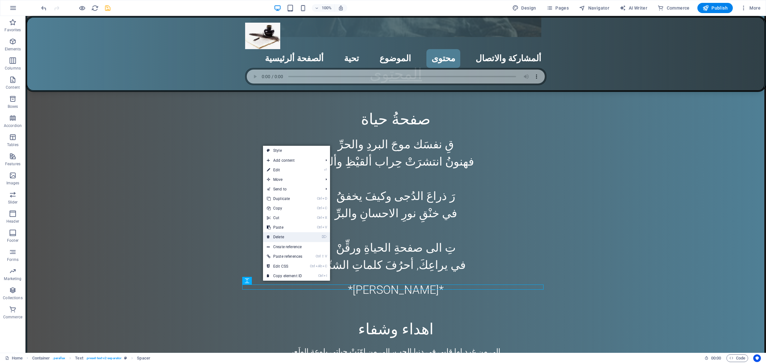
click at [283, 236] on link "⌦ Delete" at bounding box center [284, 237] width 43 height 10
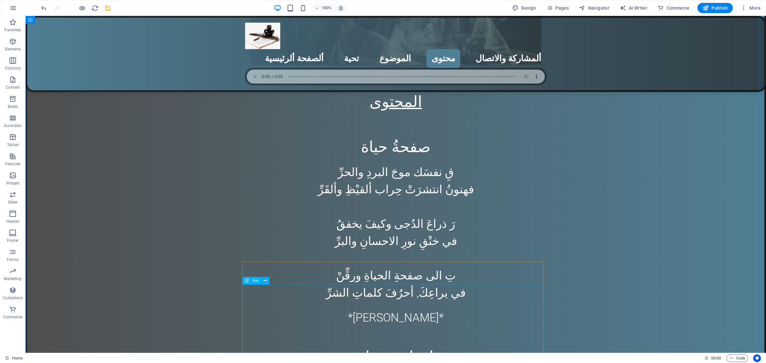
scroll to position [1830, 0]
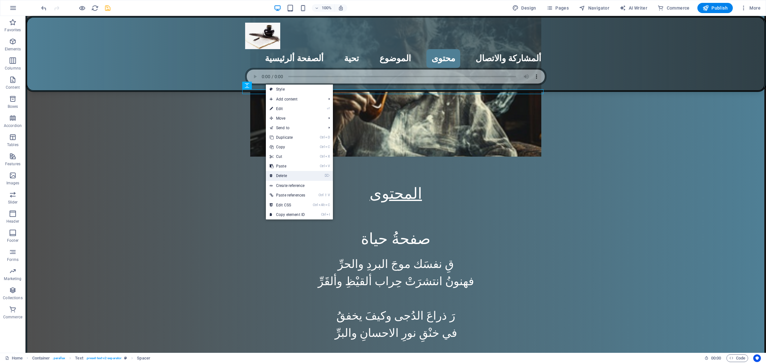
click at [291, 175] on link "⌦ Delete" at bounding box center [287, 176] width 43 height 10
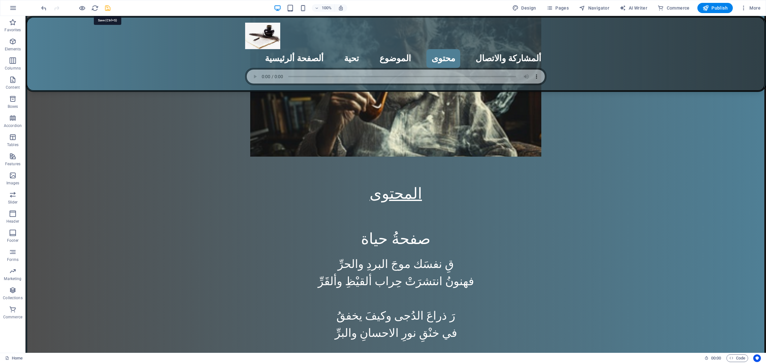
drag, startPoint x: 108, startPoint y: 8, endPoint x: 88, endPoint y: 44, distance: 40.9
click at [108, 8] on icon "save" at bounding box center [107, 7] width 7 height 7
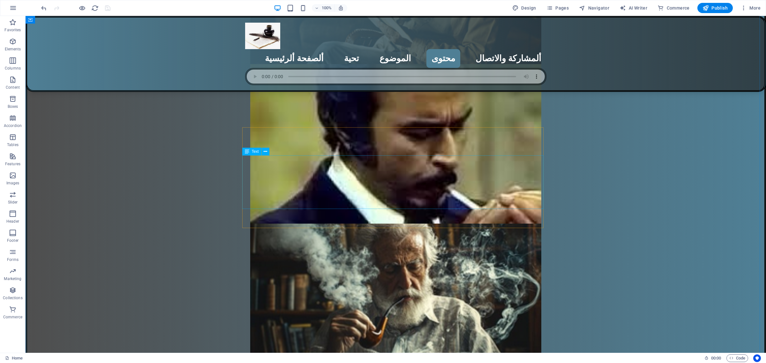
scroll to position [1591, 0]
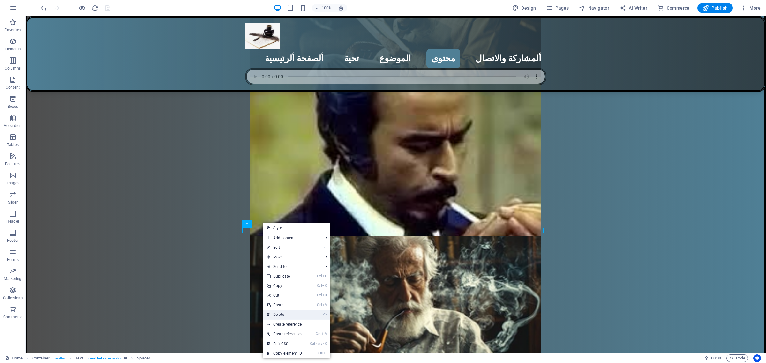
click at [283, 315] on link "⌦ Delete" at bounding box center [284, 315] width 43 height 10
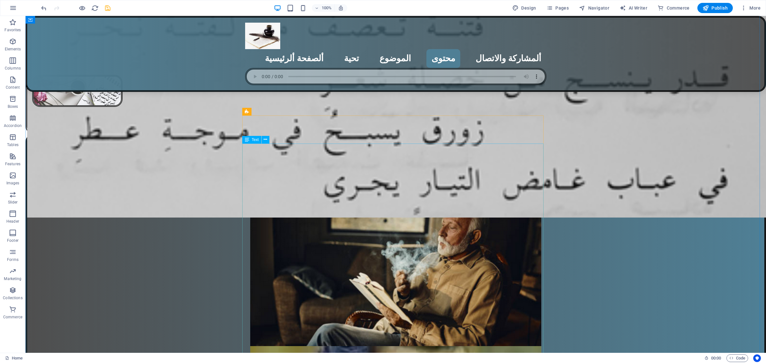
scroll to position [1272, 0]
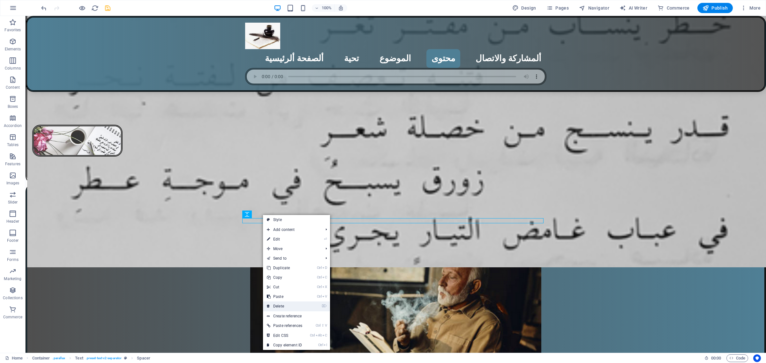
click at [284, 306] on link "⌦ Delete" at bounding box center [284, 307] width 43 height 10
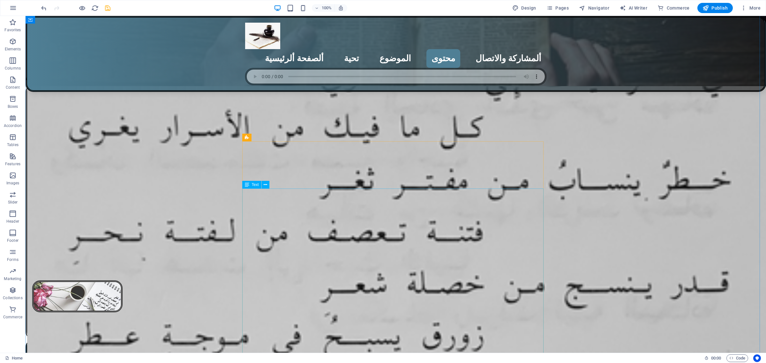
scroll to position [1192, 0]
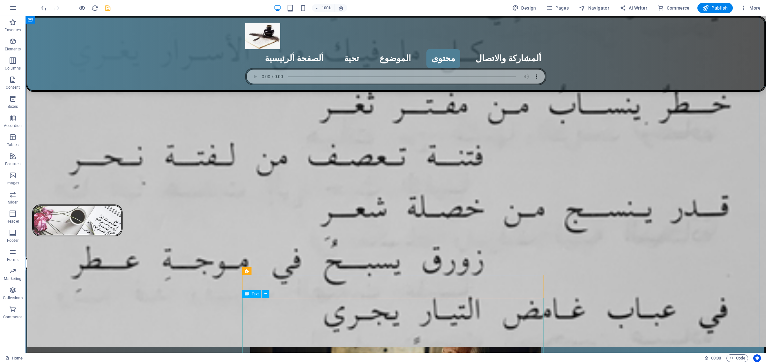
click at [107, 10] on icon "save" at bounding box center [107, 7] width 7 height 7
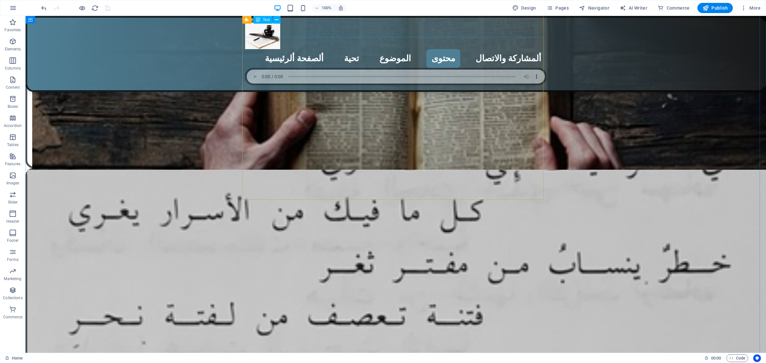
scroll to position [993, 0]
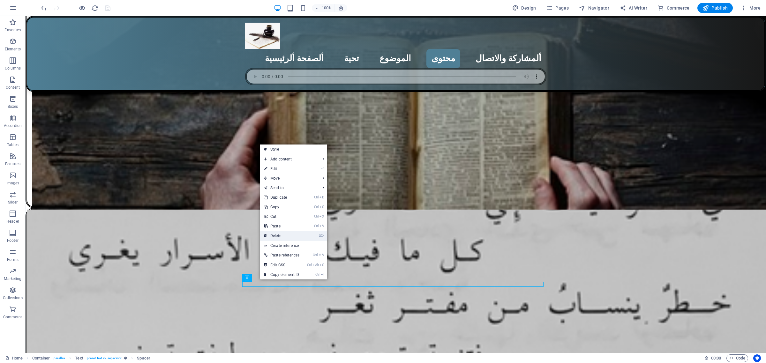
click at [279, 236] on link "⌦ Delete" at bounding box center [281, 236] width 43 height 10
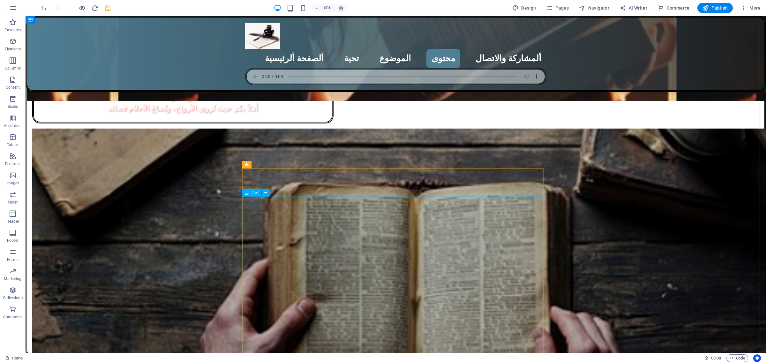
scroll to position [793, 0]
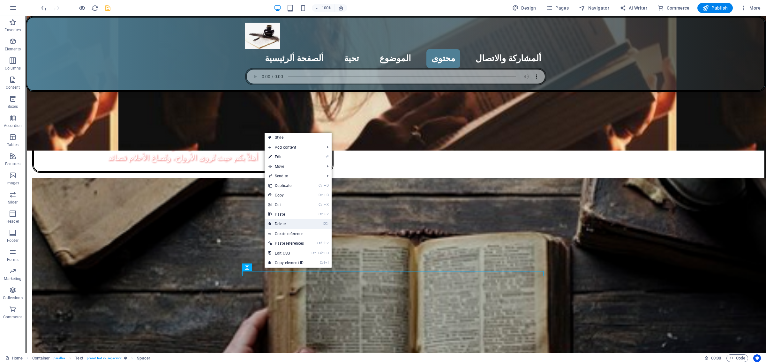
click at [290, 226] on link "⌦ Delete" at bounding box center [286, 224] width 43 height 10
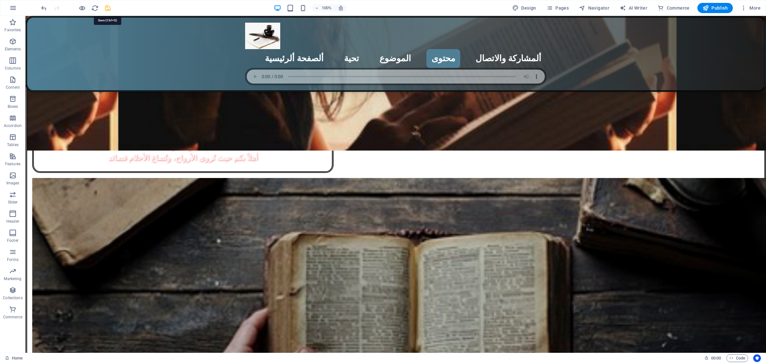
click at [107, 9] on icon "save" at bounding box center [107, 7] width 7 height 7
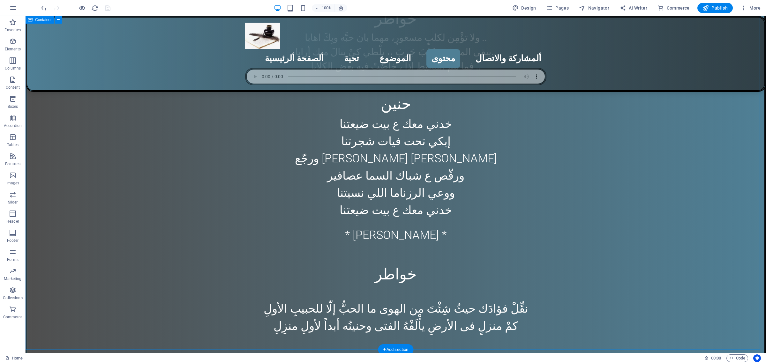
scroll to position [3806, 0]
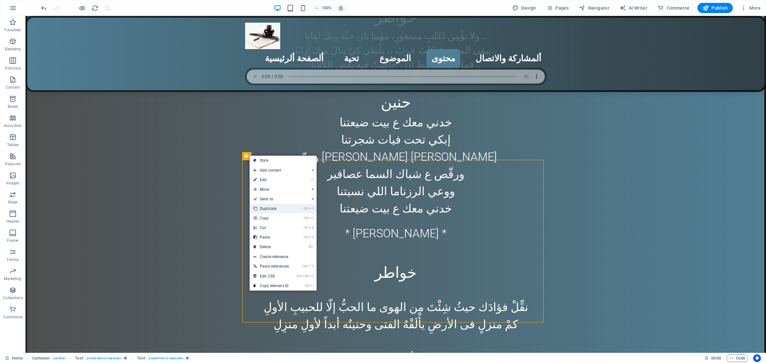
drag, startPoint x: 249, startPoint y: 193, endPoint x: 274, endPoint y: 209, distance: 29.8
click at [274, 209] on link "Ctrl D Duplicate" at bounding box center [271, 209] width 43 height 10
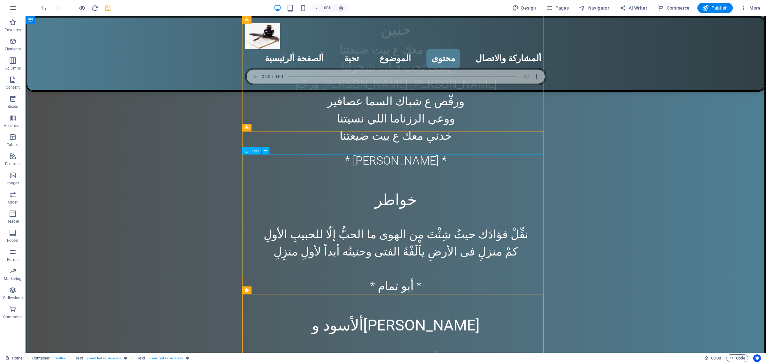
scroll to position [3885, 0]
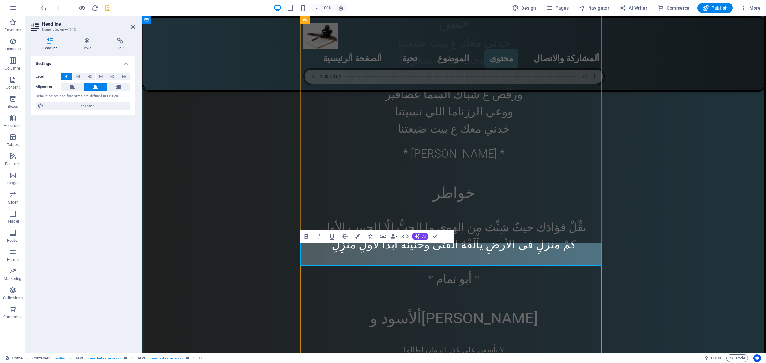
drag, startPoint x: 451, startPoint y: 253, endPoint x: 410, endPoint y: 253, distance: 40.5
drag, startPoint x: 436, startPoint y: 236, endPoint x: 410, endPoint y: 220, distance: 30.1
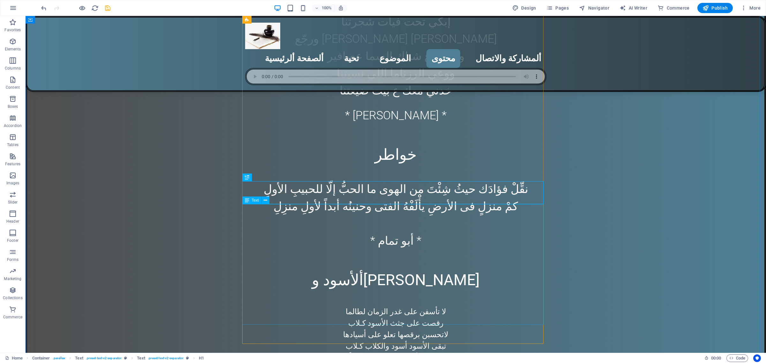
scroll to position [3965, 0]
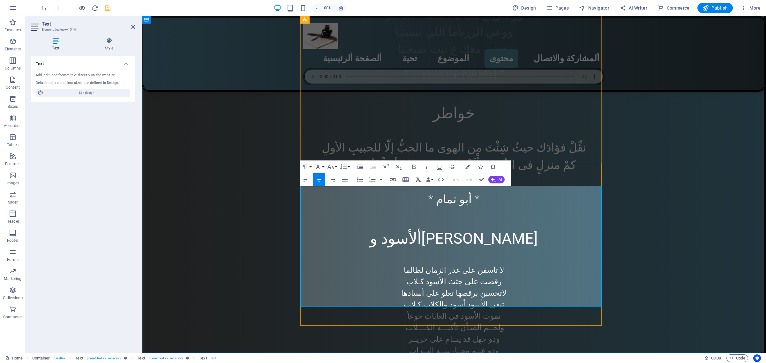
drag, startPoint x: 398, startPoint y: 266, endPoint x: 504, endPoint y: 214, distance: 118.6
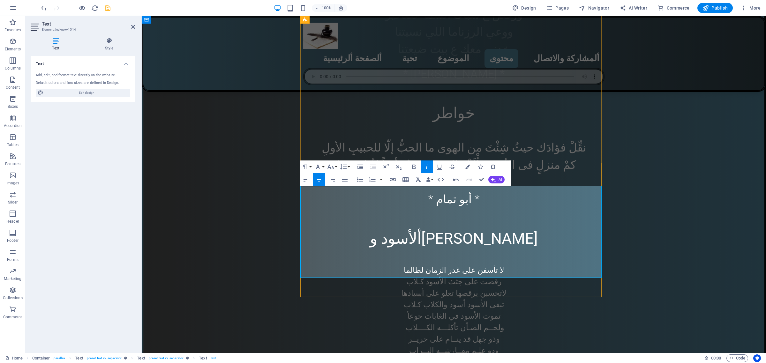
drag, startPoint x: 410, startPoint y: 238, endPoint x: 480, endPoint y: 207, distance: 76.7
click at [334, 168] on button "Font Size" at bounding box center [332, 167] width 12 height 13
drag, startPoint x: 336, startPoint y: 254, endPoint x: 200, endPoint y: 223, distance: 139.9
click at [336, 254] on link "30" at bounding box center [337, 256] width 23 height 10
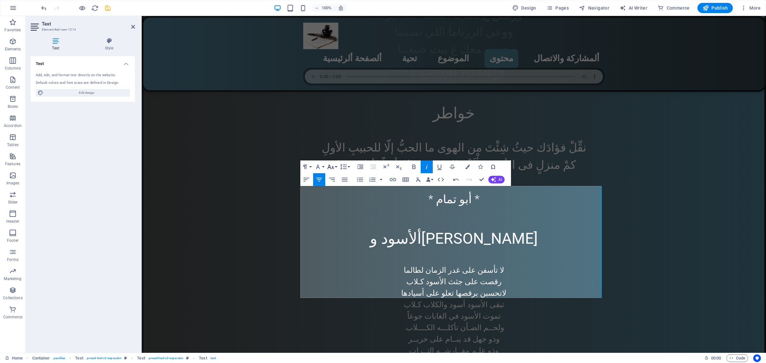
click at [336, 168] on button "Font Size" at bounding box center [332, 167] width 12 height 13
click at [334, 214] on link "36" at bounding box center [337, 214] width 23 height 10
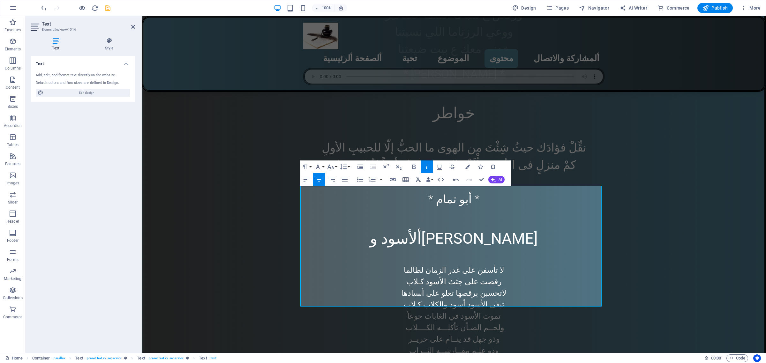
click at [425, 170] on icon "button" at bounding box center [427, 167] width 8 height 8
drag, startPoint x: 428, startPoint y: 299, endPoint x: 475, endPoint y: 299, distance: 47.2
drag, startPoint x: 482, startPoint y: 179, endPoint x: 457, endPoint y: 165, distance: 29.0
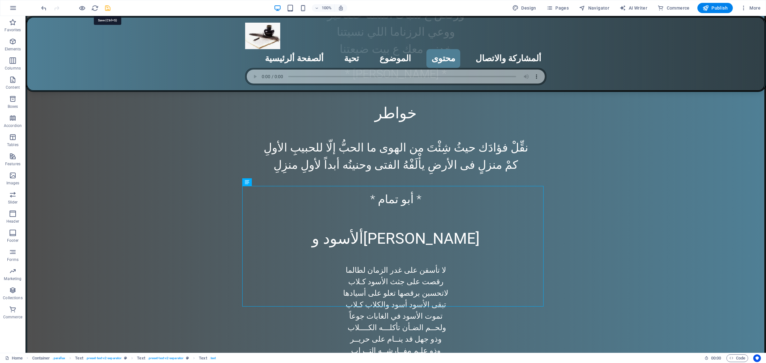
click at [109, 7] on icon "save" at bounding box center [107, 7] width 7 height 7
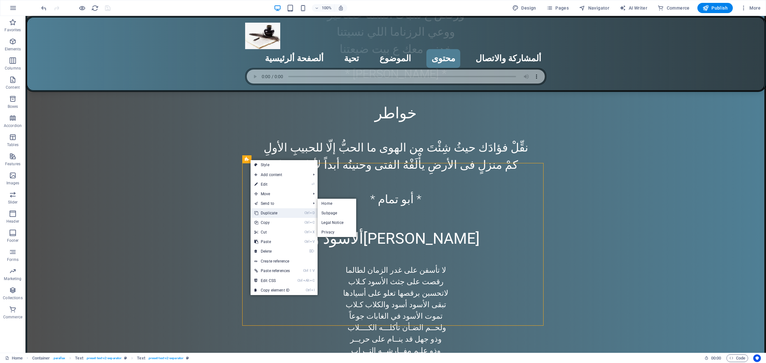
click at [273, 213] on link "Ctrl D Duplicate" at bounding box center [272, 213] width 43 height 10
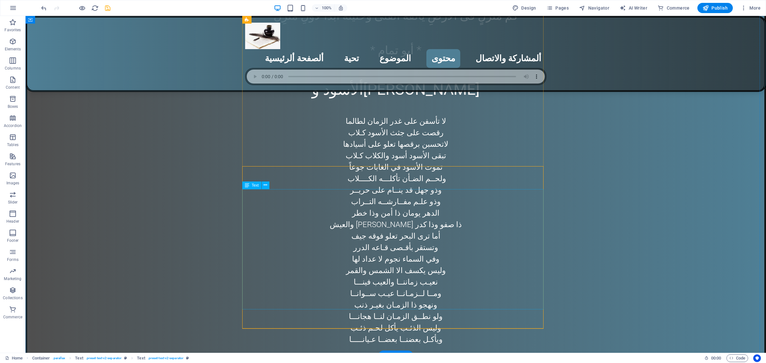
scroll to position [4125, 0]
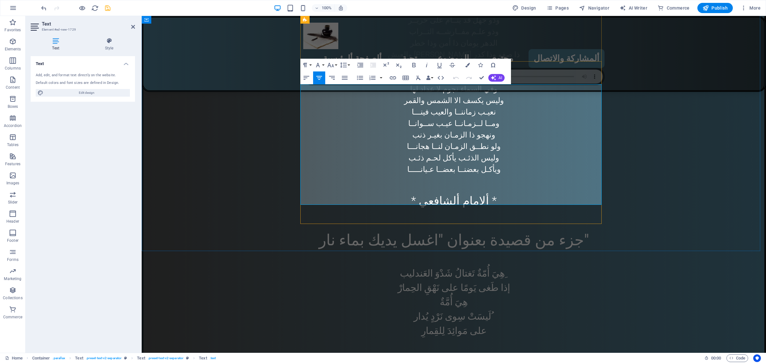
scroll to position [4165, 0]
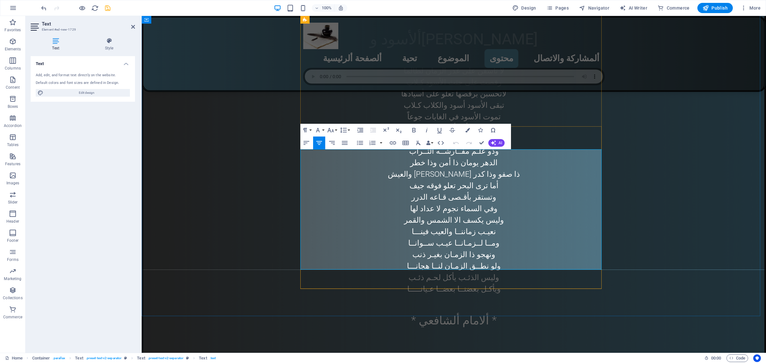
drag, startPoint x: 392, startPoint y: 227, endPoint x: 500, endPoint y: 176, distance: 118.8
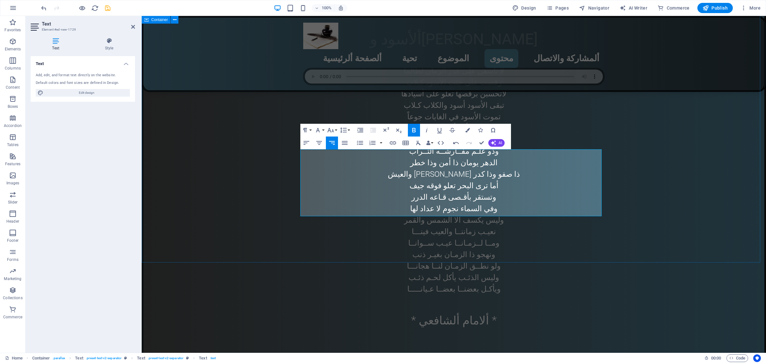
drag, startPoint x: 516, startPoint y: 190, endPoint x: 603, endPoint y: 169, distance: 89.7
click at [319, 146] on icon "button" at bounding box center [319, 143] width 8 height 8
click at [336, 131] on button "Font Size" at bounding box center [332, 130] width 12 height 13
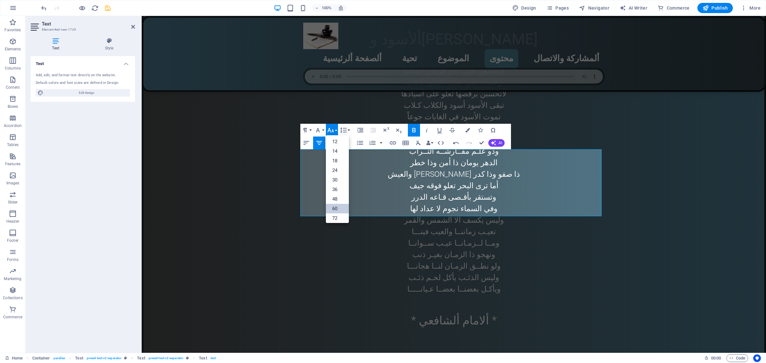
scroll to position [40, 0]
click at [335, 186] on link "36" at bounding box center [337, 189] width 23 height 10
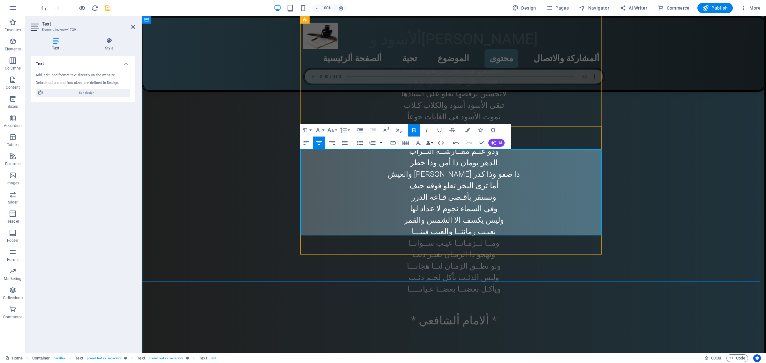
drag, startPoint x: 430, startPoint y: 227, endPoint x: 469, endPoint y: 227, distance: 39.3
drag, startPoint x: 454, startPoint y: 157, endPoint x: 477, endPoint y: 178, distance: 30.5
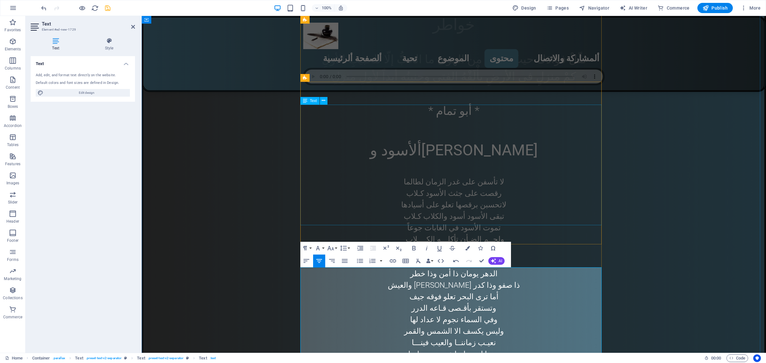
scroll to position [4045, 0]
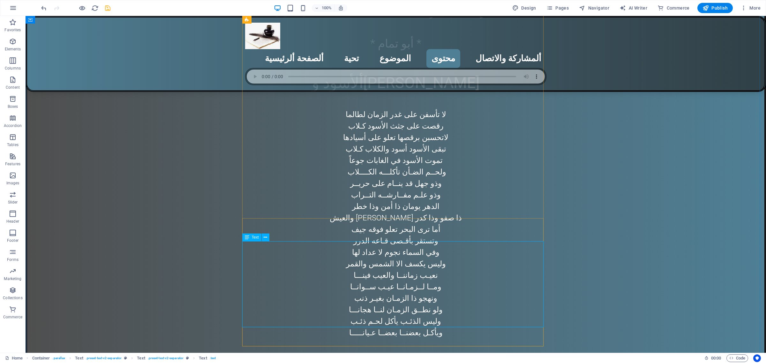
scroll to position [4125, 0]
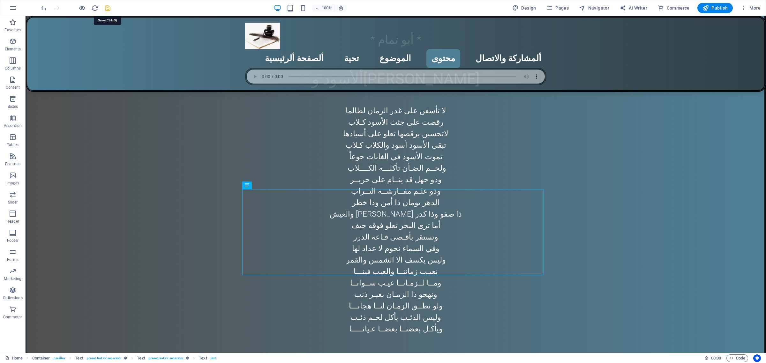
click at [107, 9] on icon "save" at bounding box center [107, 7] width 7 height 7
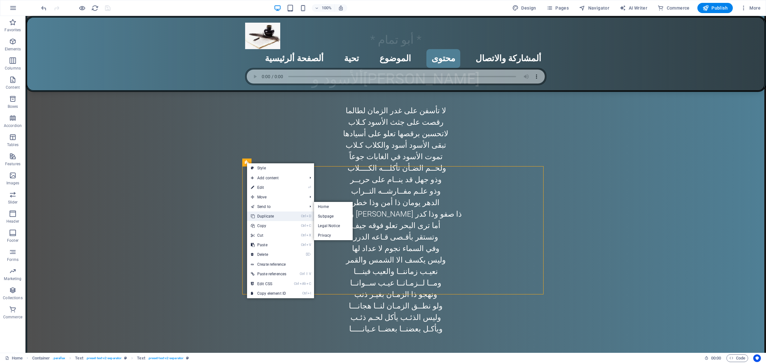
click at [270, 220] on link "Ctrl D Duplicate" at bounding box center [268, 217] width 43 height 10
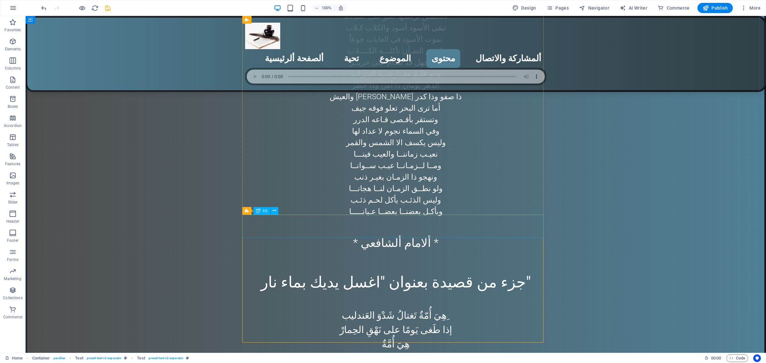
scroll to position [4284, 0]
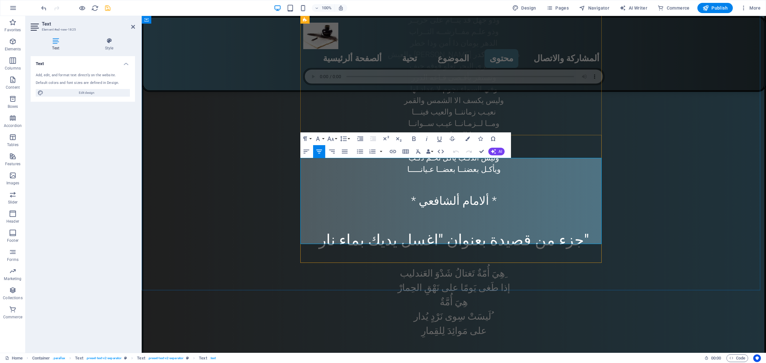
drag, startPoint x: 380, startPoint y: 205, endPoint x: 513, endPoint y: 187, distance: 133.7
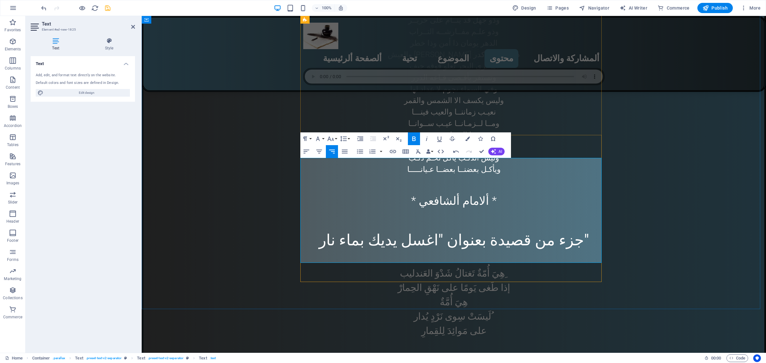
drag, startPoint x: 520, startPoint y: 223, endPoint x: 601, endPoint y: 177, distance: 93.0
drag, startPoint x: 319, startPoint y: 150, endPoint x: 180, endPoint y: 149, distance: 139.2
click at [319, 150] on icon "button" at bounding box center [319, 152] width 6 height 4
click at [335, 138] on button "Font Size" at bounding box center [332, 138] width 12 height 13
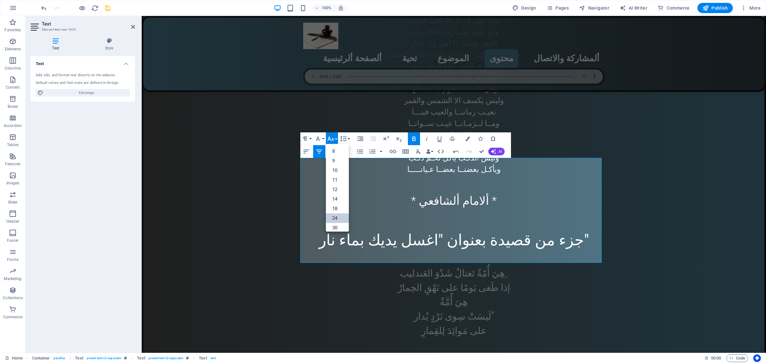
click at [341, 216] on link "24" at bounding box center [337, 219] width 23 height 10
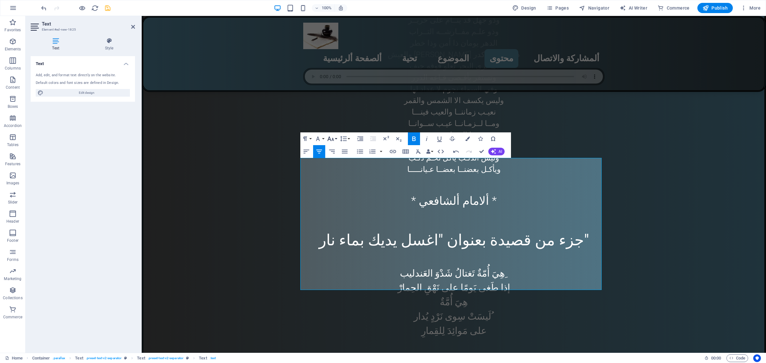
click at [337, 139] on button "Font Size" at bounding box center [332, 138] width 12 height 13
click at [332, 176] on link "30" at bounding box center [337, 177] width 23 height 10
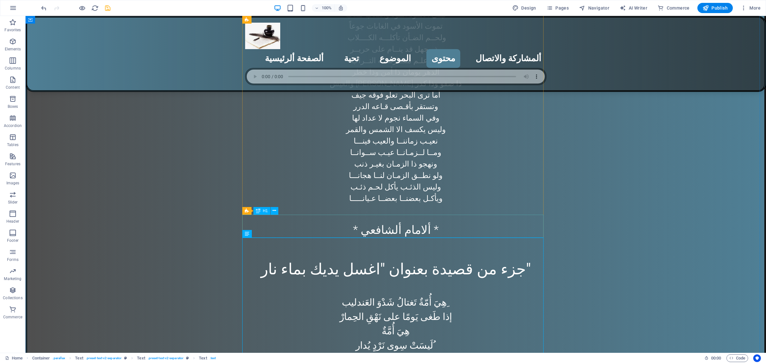
scroll to position [4284, 0]
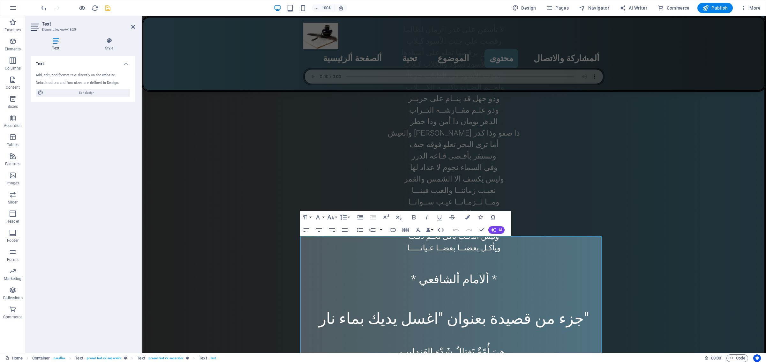
scroll to position [4204, 0]
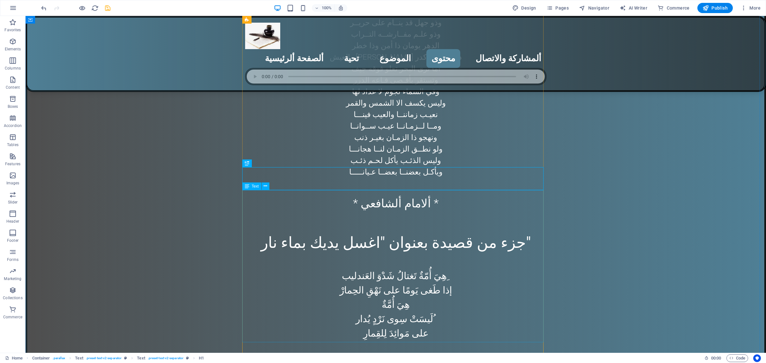
scroll to position [4284, 0]
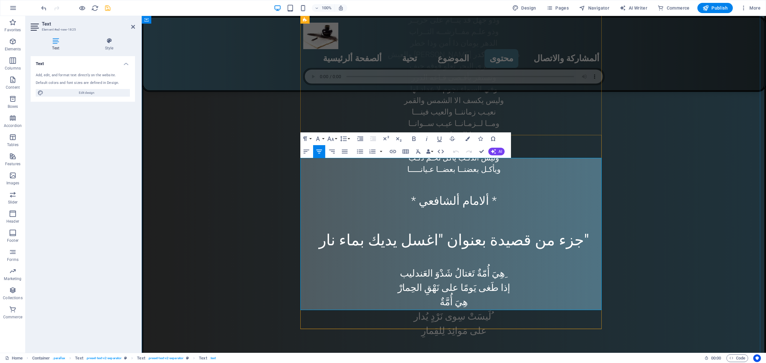
drag, startPoint x: 429, startPoint y: 298, endPoint x: 472, endPoint y: 301, distance: 43.2
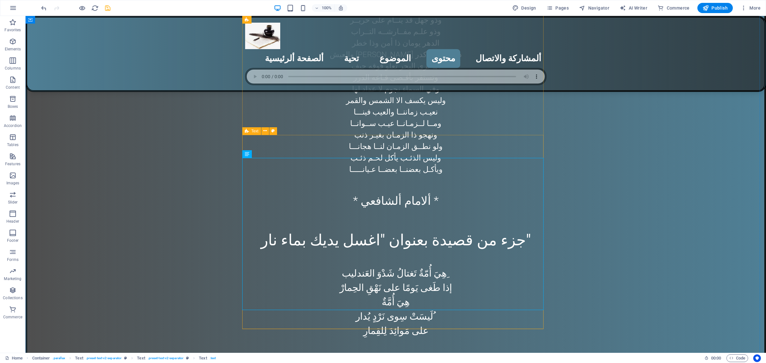
click at [246, 133] on icon at bounding box center [247, 131] width 4 height 8
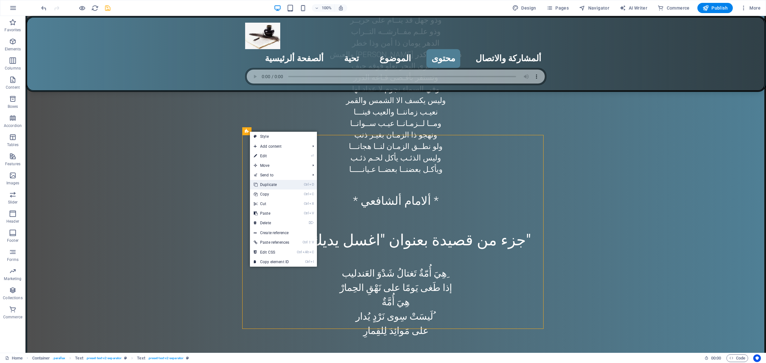
click at [269, 185] on link "Ctrl D Duplicate" at bounding box center [271, 185] width 43 height 10
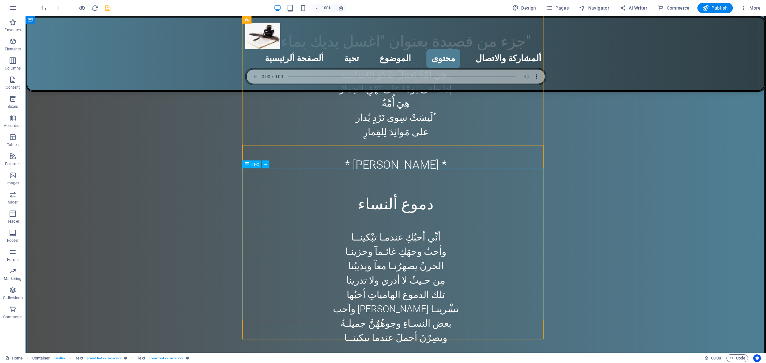
scroll to position [4484, 0]
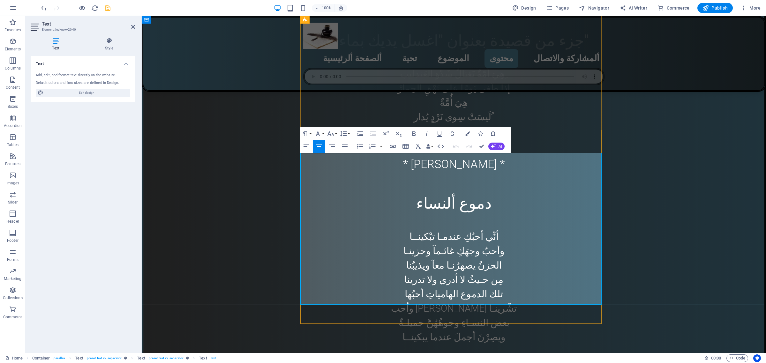
drag, startPoint x: 401, startPoint y: 266, endPoint x: 491, endPoint y: 172, distance: 129.8
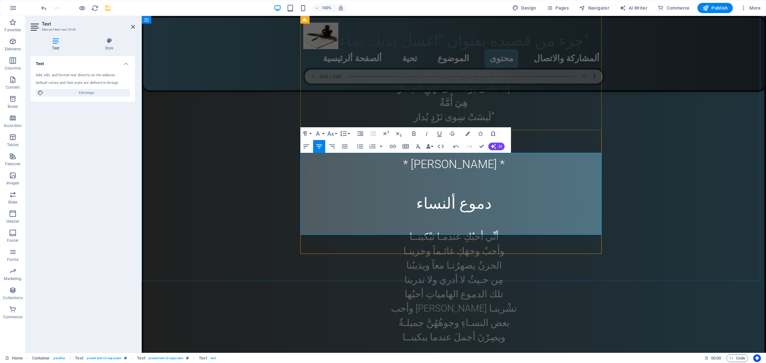
drag, startPoint x: 424, startPoint y: 208, endPoint x: 477, endPoint y: 172, distance: 64.7
click at [336, 135] on button "Font Size" at bounding box center [332, 133] width 12 height 13
click at [337, 192] on link "36" at bounding box center [337, 193] width 23 height 10
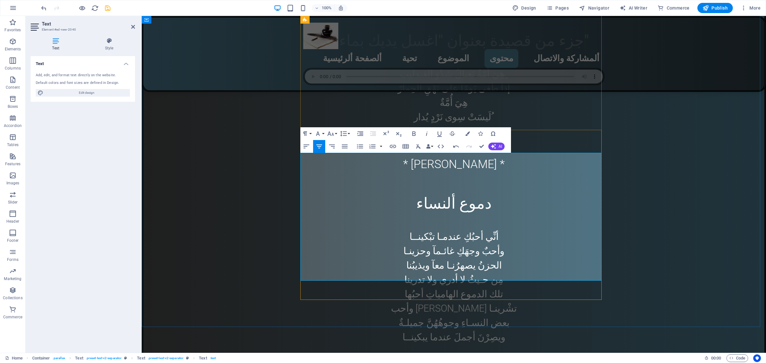
drag, startPoint x: 430, startPoint y: 272, endPoint x: 463, endPoint y: 273, distance: 33.2
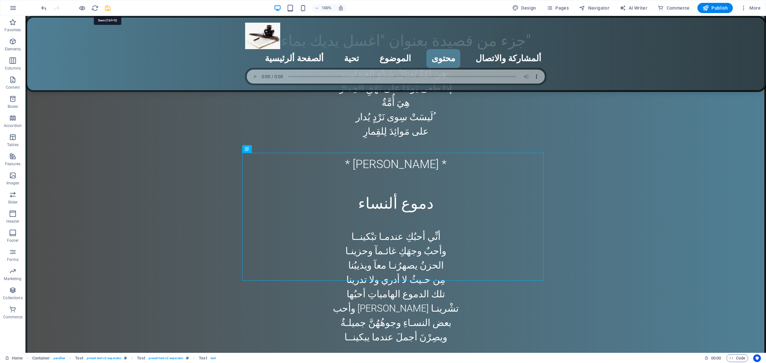
click at [106, 8] on icon "save" at bounding box center [107, 7] width 7 height 7
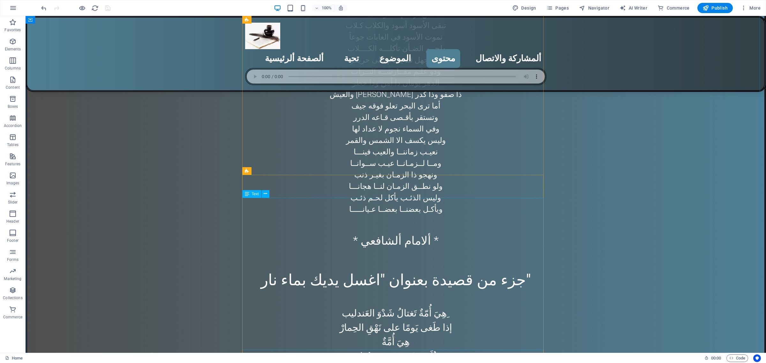
scroll to position [4364, 0]
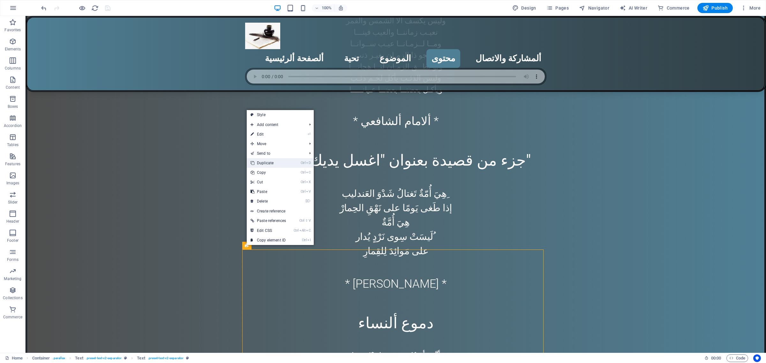
click at [272, 163] on link "Ctrl D Duplicate" at bounding box center [268, 163] width 43 height 10
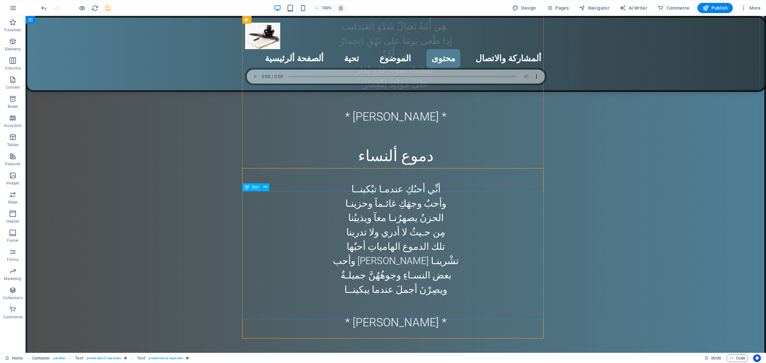
scroll to position [4685, 0]
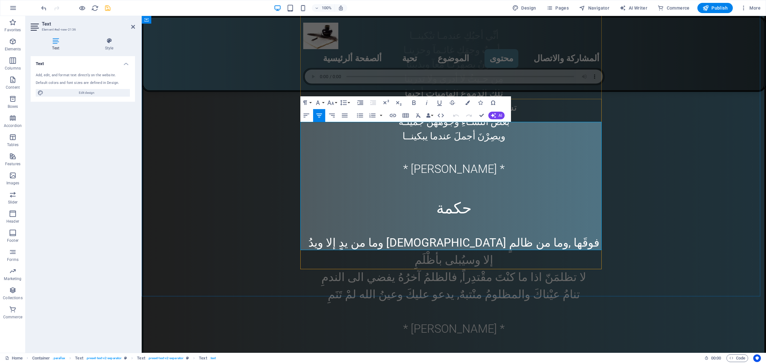
drag, startPoint x: 395, startPoint y: 211, endPoint x: 500, endPoint y: 148, distance: 122.7
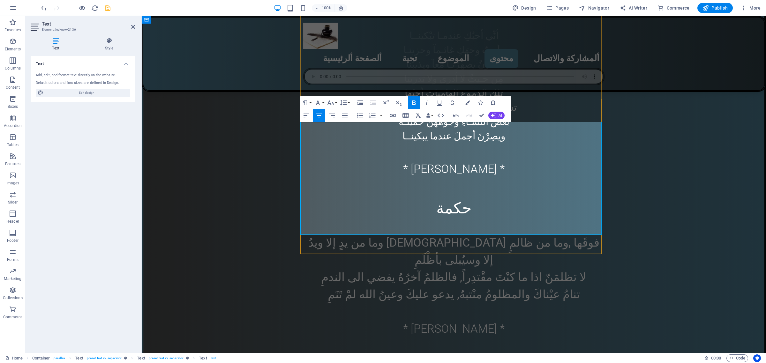
drag, startPoint x: 426, startPoint y: 197, endPoint x: 471, endPoint y: 143, distance: 70.5
click at [336, 99] on button "Font Size" at bounding box center [332, 102] width 12 height 13
click at [331, 192] on link "30" at bounding box center [337, 192] width 23 height 10
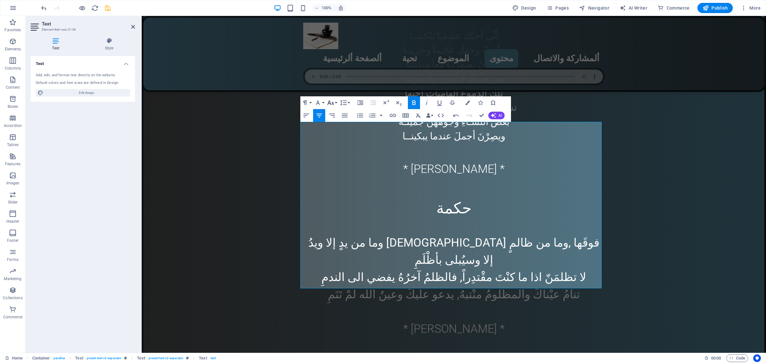
click at [336, 103] on button "Font Size" at bounding box center [332, 102] width 12 height 13
drag, startPoint x: 331, startPoint y: 147, endPoint x: 194, endPoint y: 133, distance: 137.9
click at [331, 147] on link "36" at bounding box center [337, 150] width 23 height 10
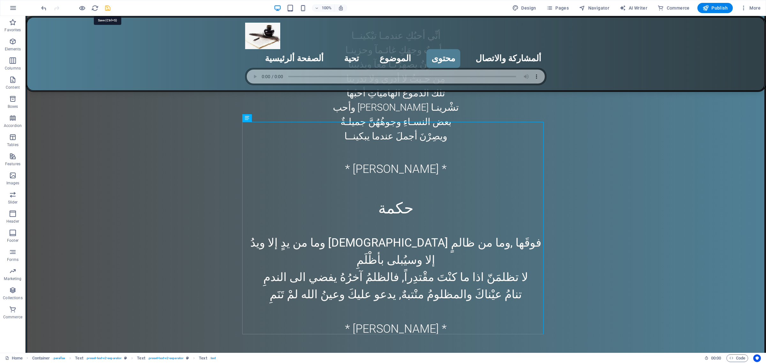
click at [107, 7] on icon "save" at bounding box center [107, 7] width 7 height 7
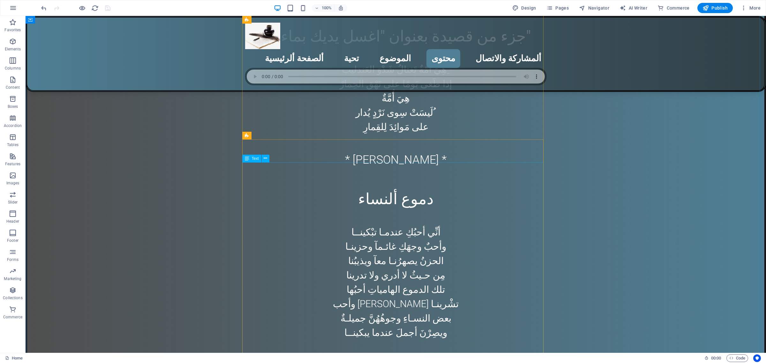
scroll to position [4485, 0]
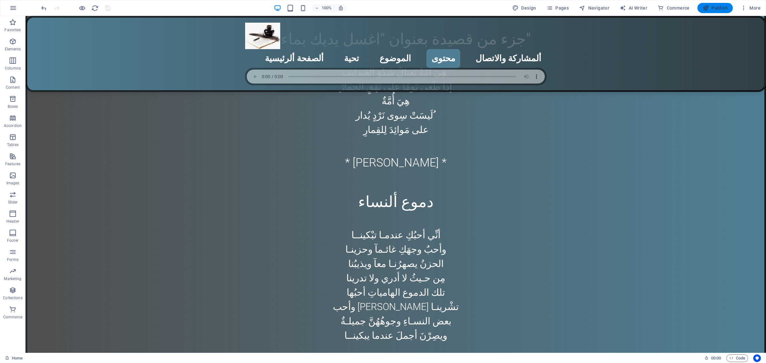
click at [718, 9] on span "Publish" at bounding box center [715, 8] width 25 height 6
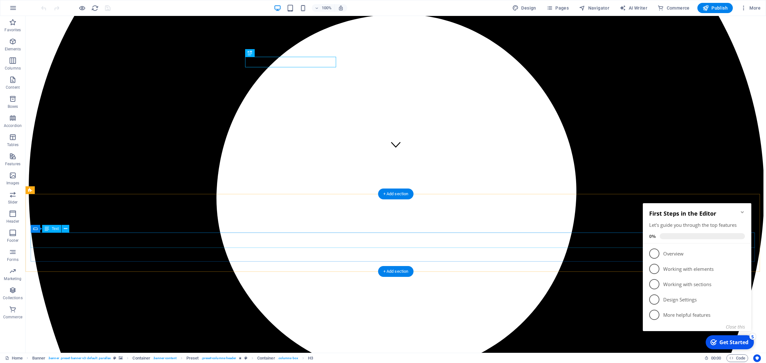
scroll to position [199, 0]
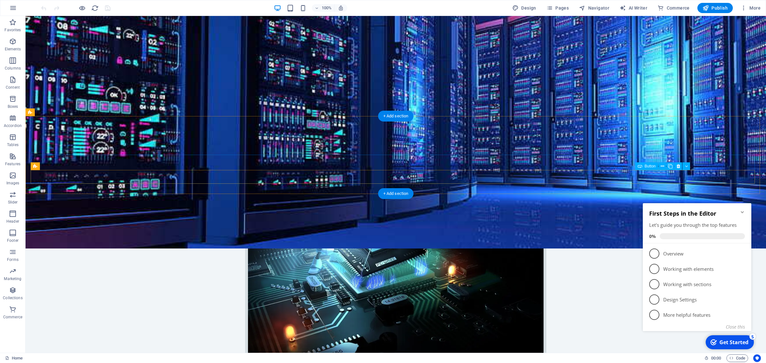
select select
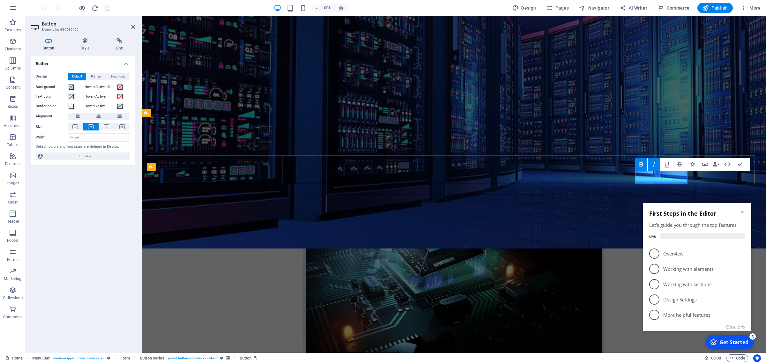
scroll to position [199, 0]
click at [47, 44] on h4 "Button" at bounding box center [50, 44] width 38 height 13
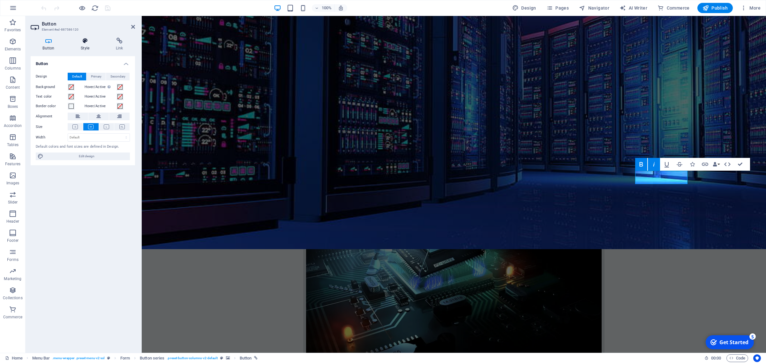
click at [79, 42] on icon at bounding box center [85, 41] width 33 height 6
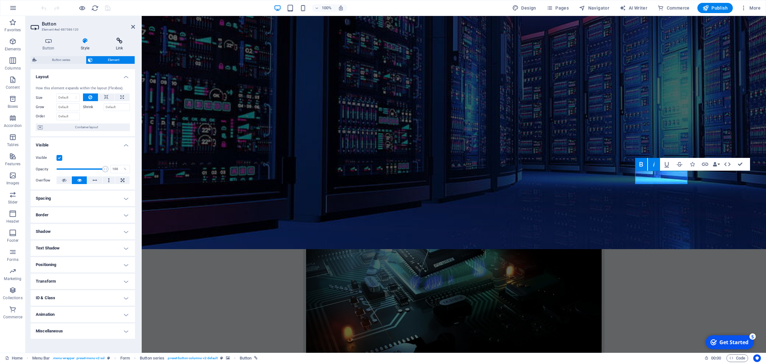
click at [118, 42] on icon at bounding box center [119, 41] width 31 height 6
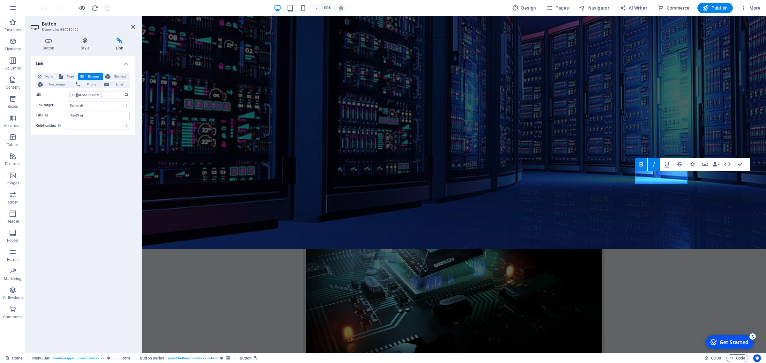
drag, startPoint x: 85, startPoint y: 113, endPoint x: 64, endPoint y: 114, distance: 20.7
click at [64, 113] on div "Title Additional link description, should not be the same as the link text. The…" at bounding box center [83, 116] width 94 height 8
type input "ز"
type input "Ω"
click at [77, 115] on input "Visit Site" at bounding box center [99, 116] width 62 height 8
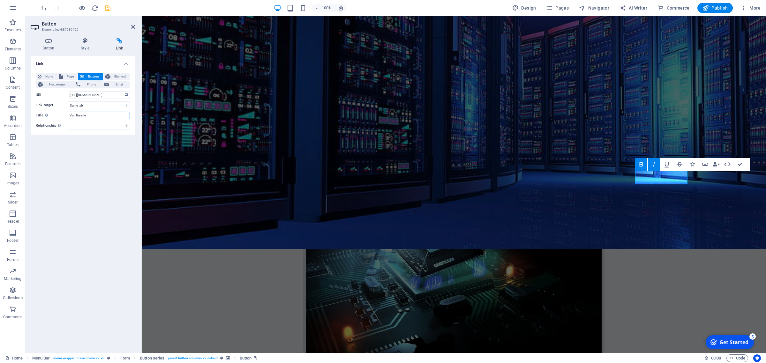
type input "Visit the site"
click at [107, 8] on icon "save" at bounding box center [107, 7] width 7 height 7
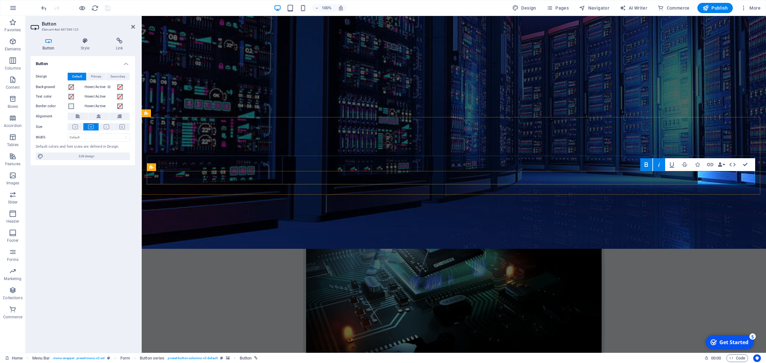
scroll to position [199, 0]
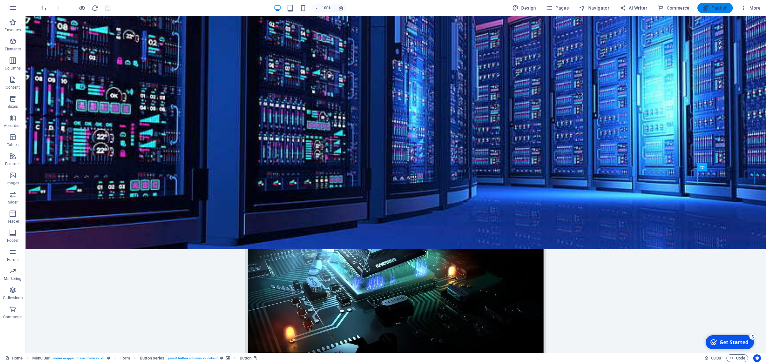
click at [720, 7] on span "Publish" at bounding box center [715, 8] width 25 height 6
